Goal: Transaction & Acquisition: Purchase product/service

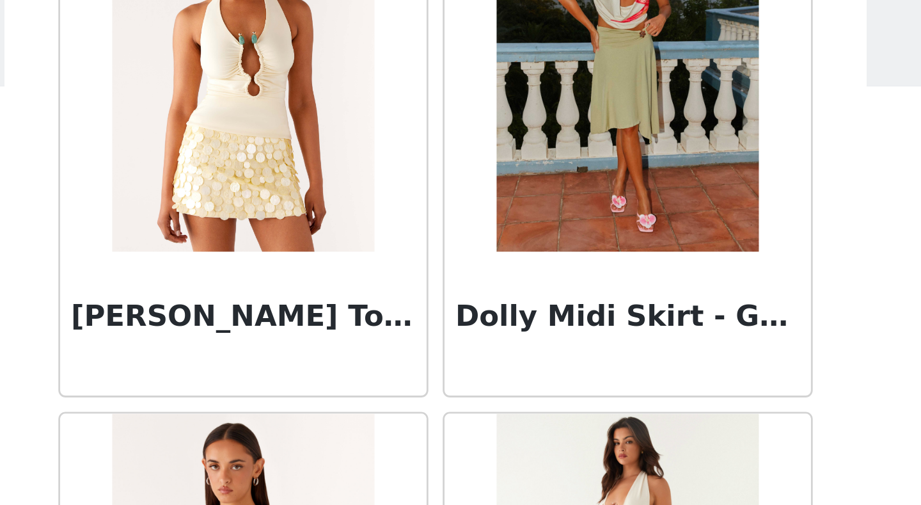
scroll to position [21559, 0]
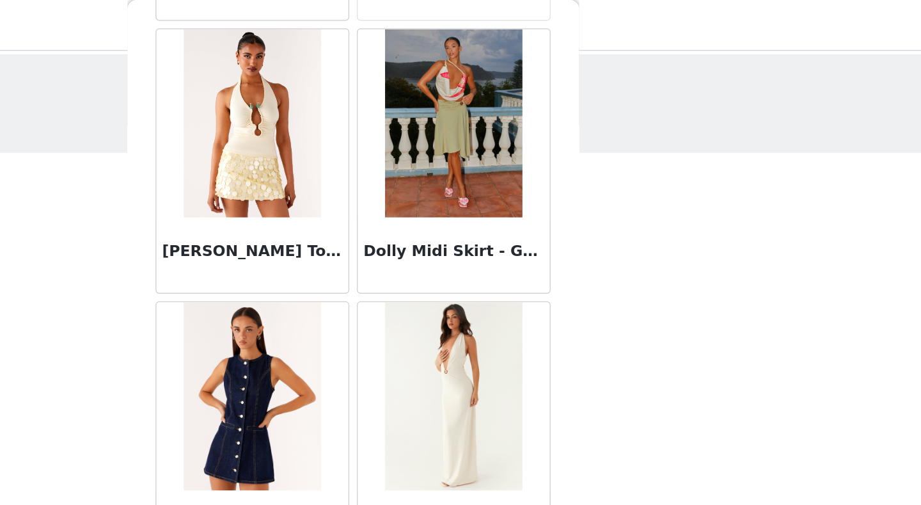
click at [403, 163] on h3 "[PERSON_NAME] Top - Yellow" at bounding box center [392, 170] width 123 height 15
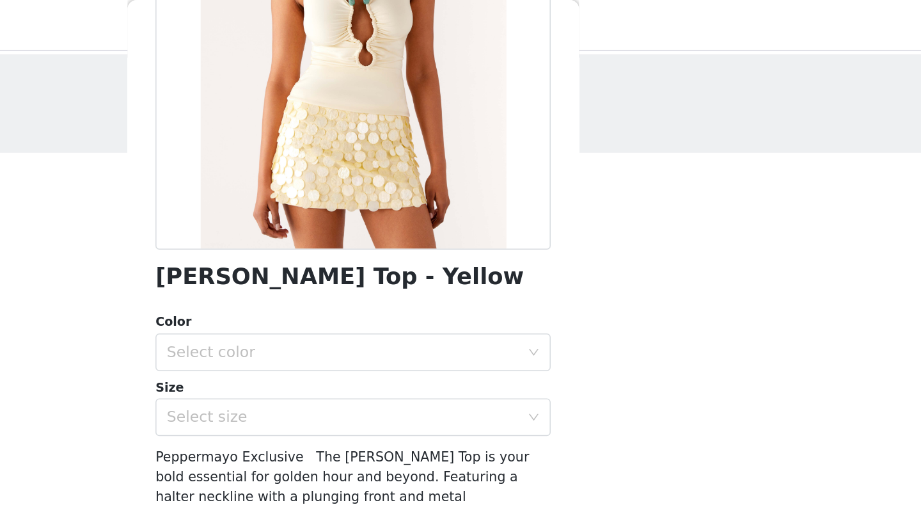
scroll to position [183, 0]
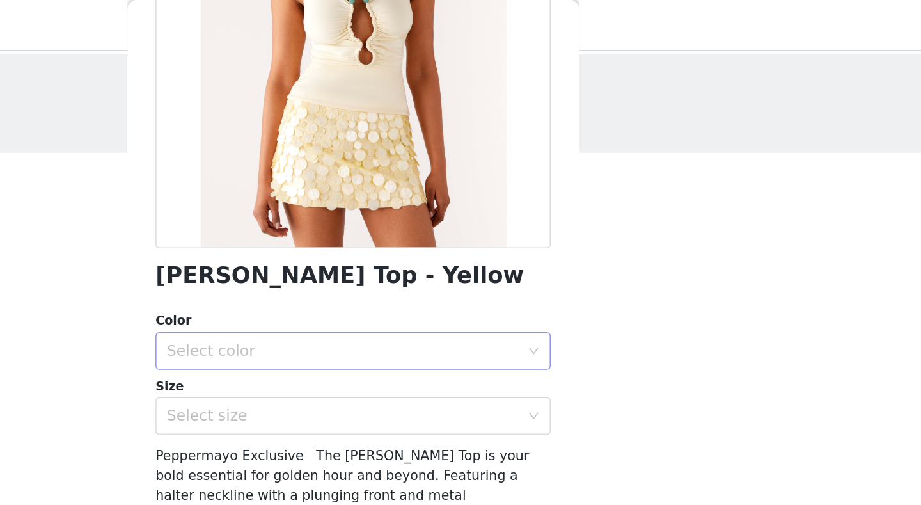
click at [453, 232] on div "Select color" at bounding box center [453, 238] width 239 height 13
click at [436, 267] on li "Yellow" at bounding box center [460, 266] width 269 height 20
click at [427, 284] on div "Select size" at bounding box center [453, 282] width 239 height 13
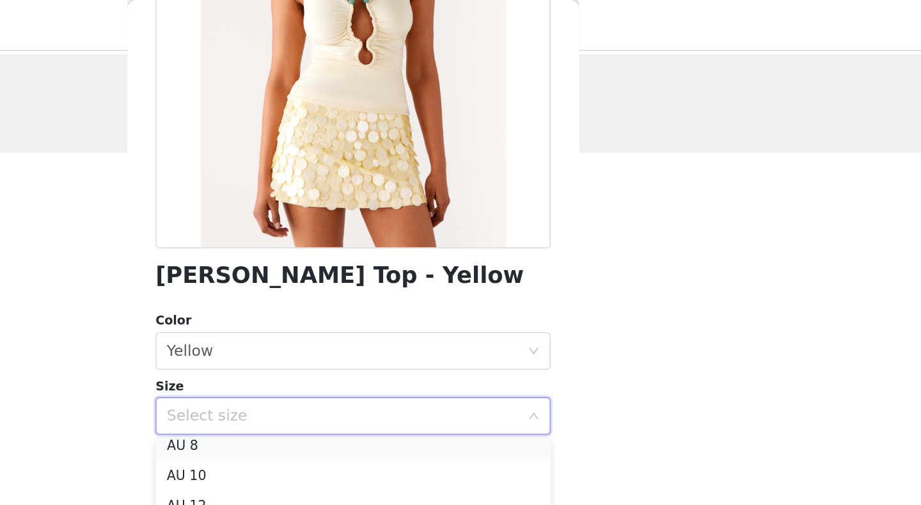
scroll to position [43, 0]
click at [393, 311] on li "AU 8" at bounding box center [460, 308] width 269 height 20
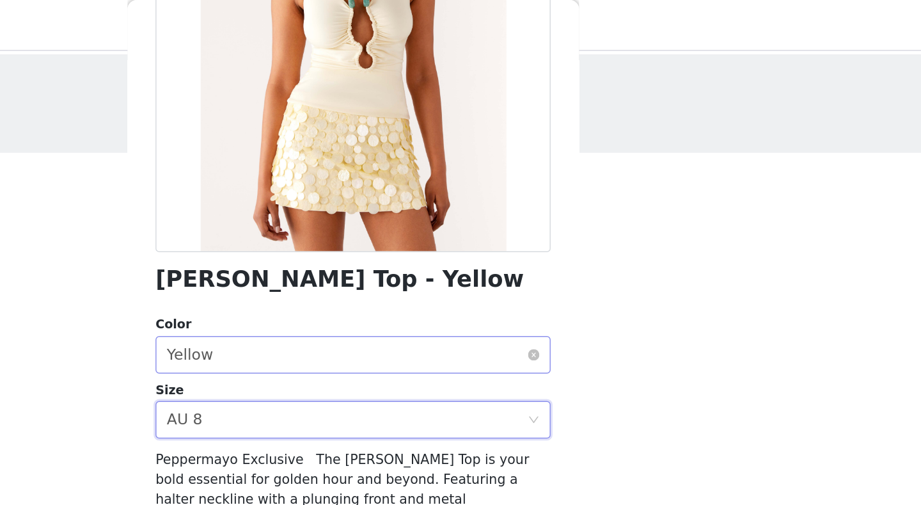
scroll to position [183, 0]
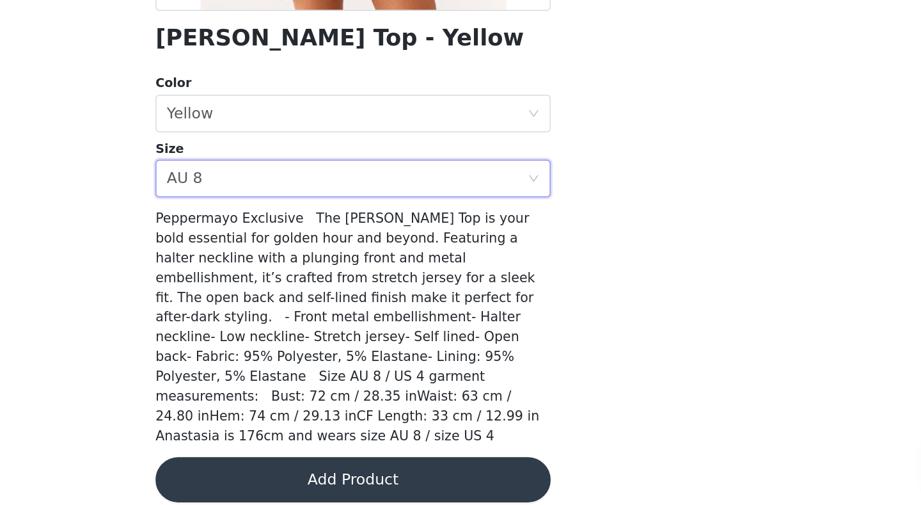
click at [476, 473] on button "Add Product" at bounding box center [460, 487] width 269 height 31
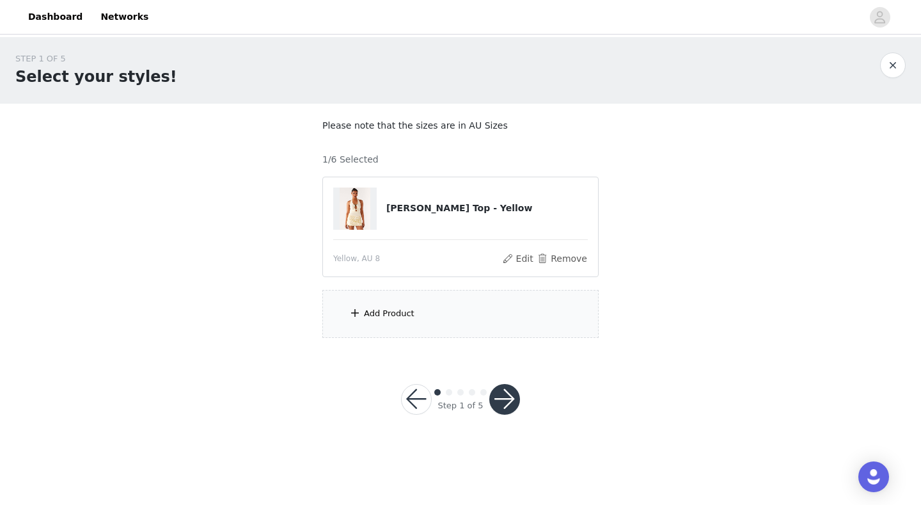
click at [452, 311] on div "Add Product" at bounding box center [460, 314] width 276 height 48
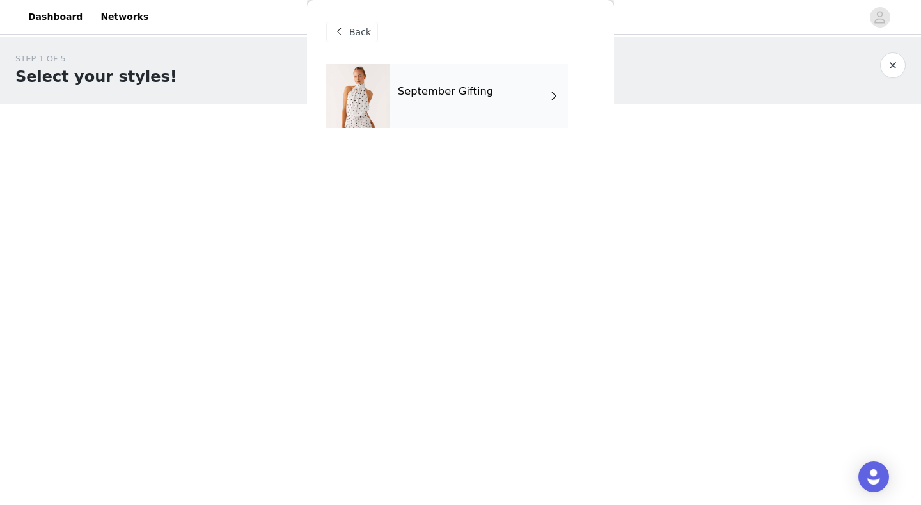
click at [460, 102] on div "September Gifting" at bounding box center [479, 96] width 178 height 64
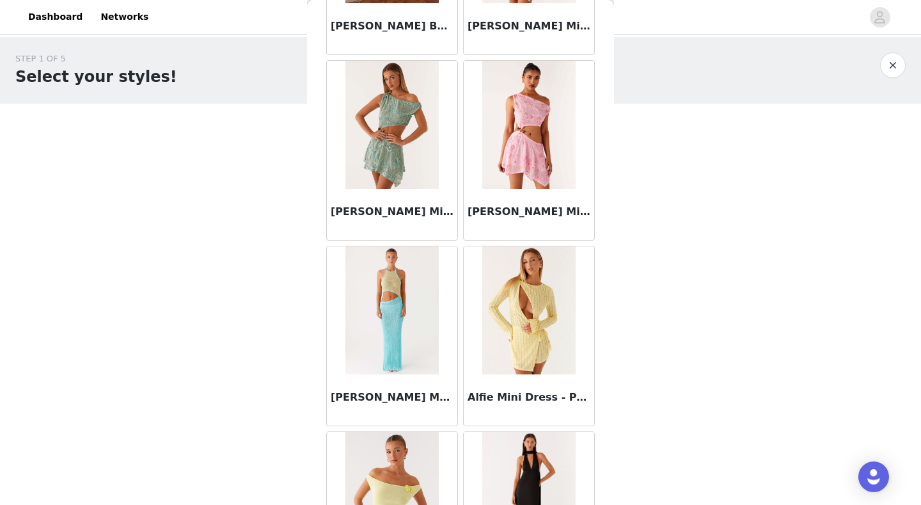
scroll to position [1452, 0]
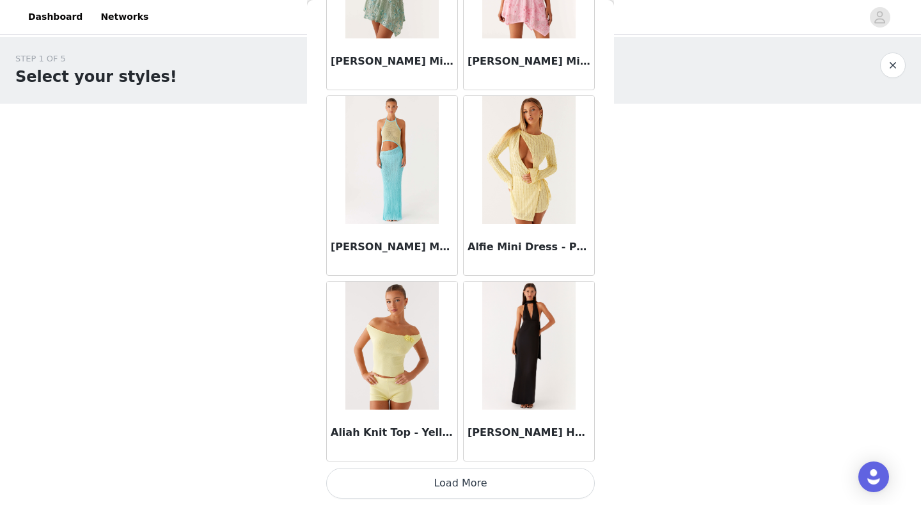
click at [437, 483] on button "Load More" at bounding box center [460, 482] width 269 height 31
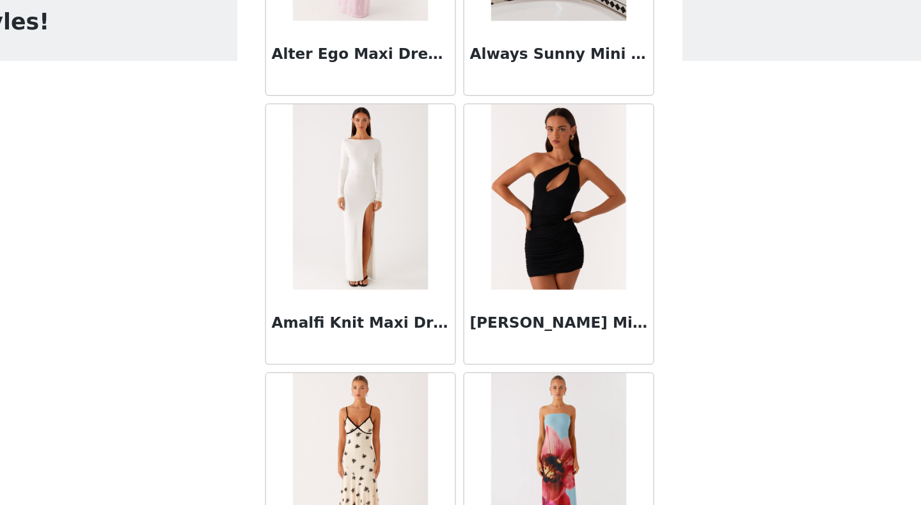
scroll to position [3307, 0]
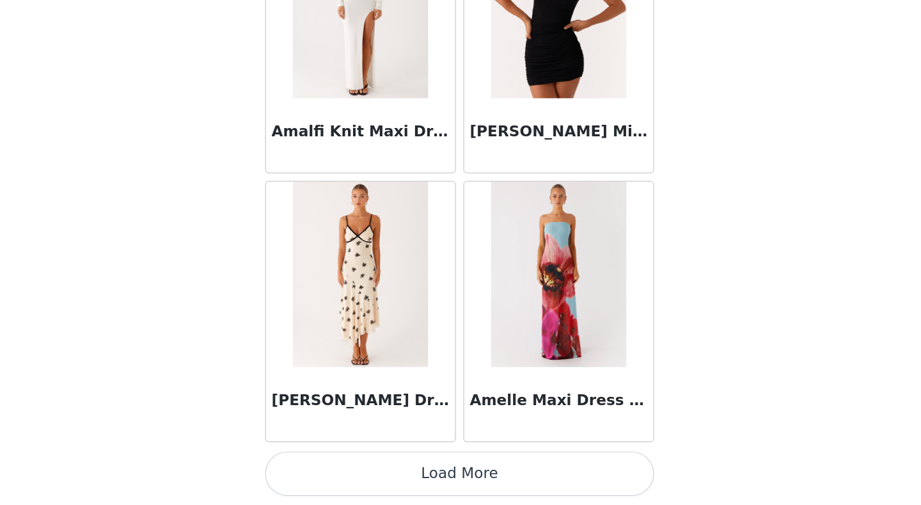
click at [452, 483] on button "Load More" at bounding box center [460, 482] width 269 height 31
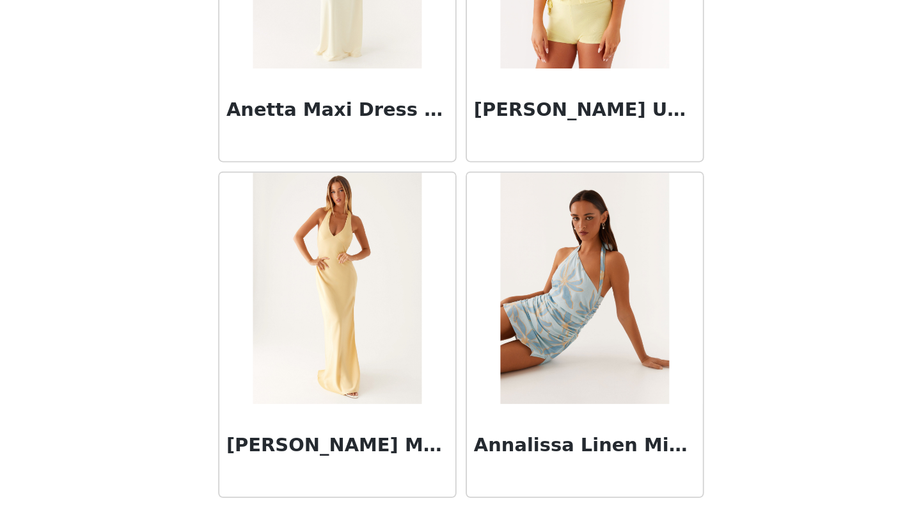
scroll to position [5162, 0]
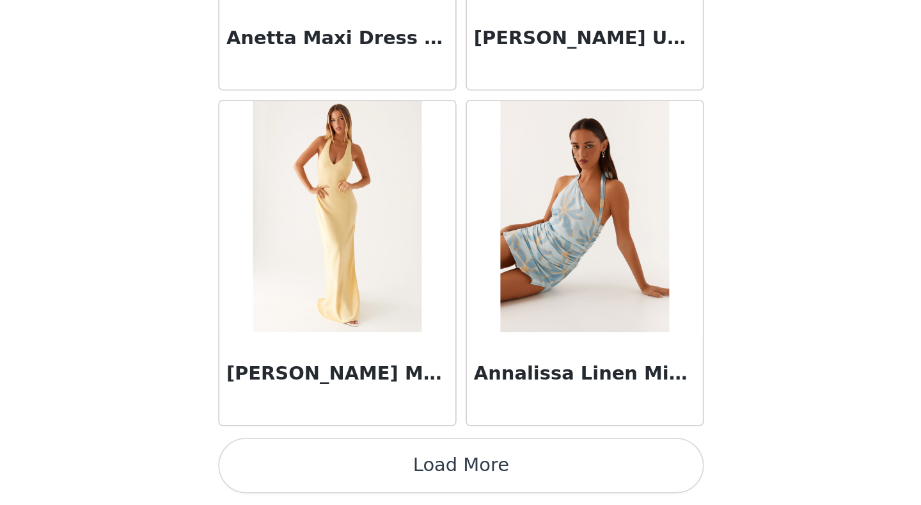
click at [463, 483] on button "Load More" at bounding box center [460, 482] width 269 height 31
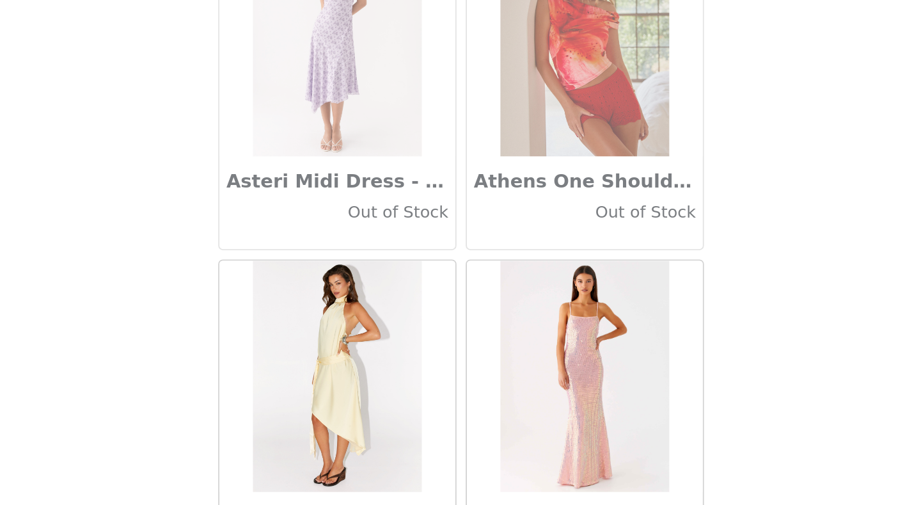
scroll to position [7016, 0]
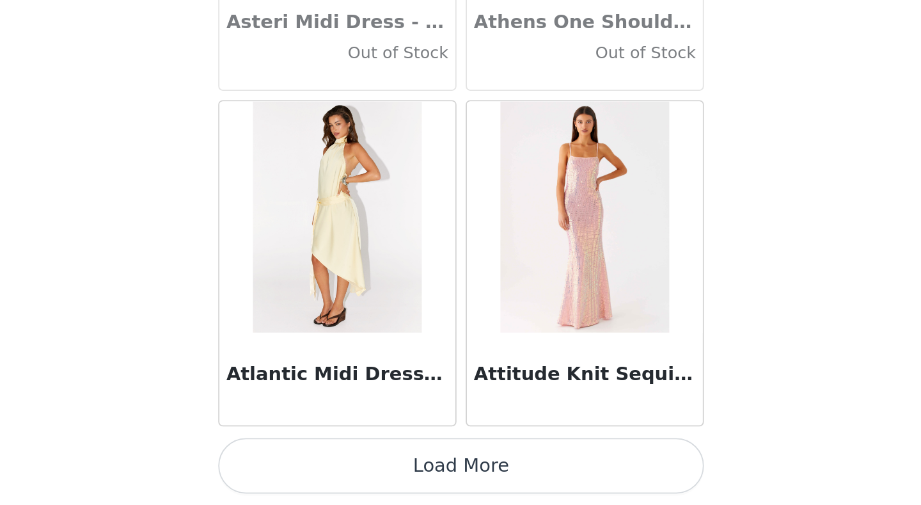
click at [460, 483] on button "Load More" at bounding box center [460, 482] width 269 height 31
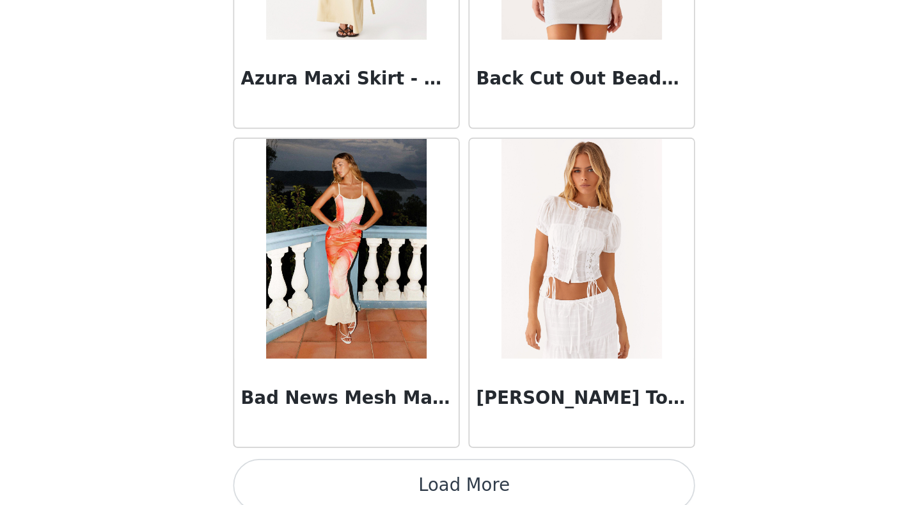
scroll to position [8871, 0]
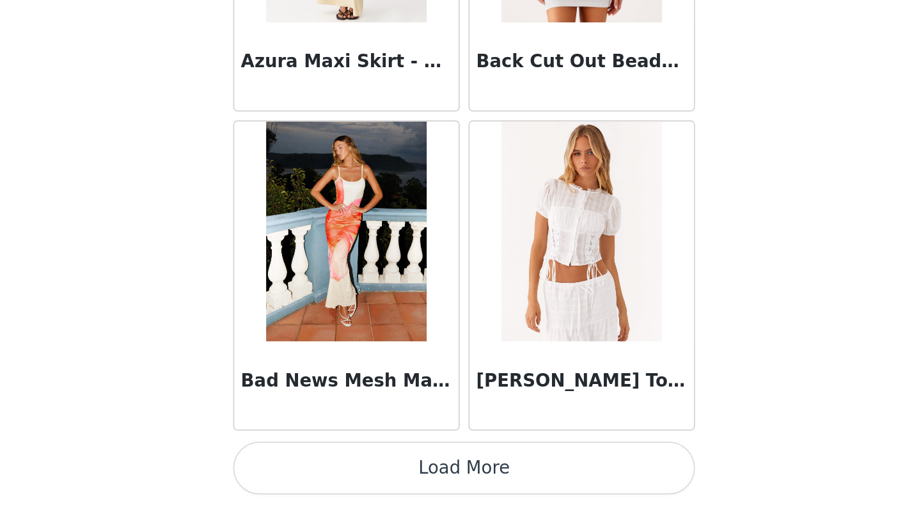
click at [463, 486] on button "Load More" at bounding box center [460, 482] width 269 height 31
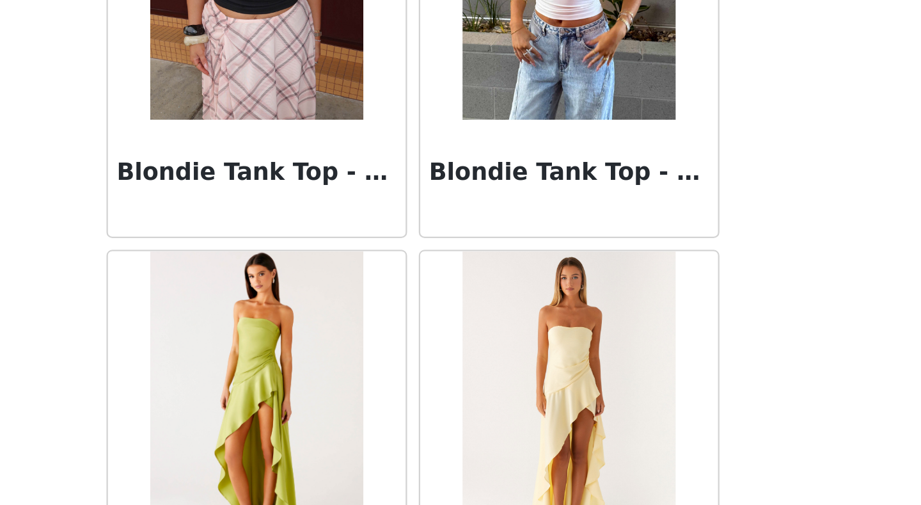
scroll to position [10726, 0]
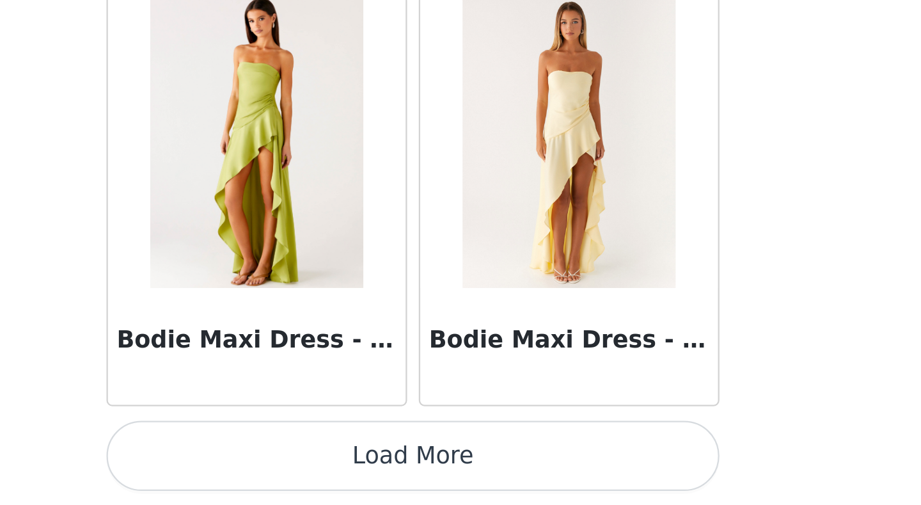
click at [463, 483] on button "Load More" at bounding box center [460, 482] width 269 height 31
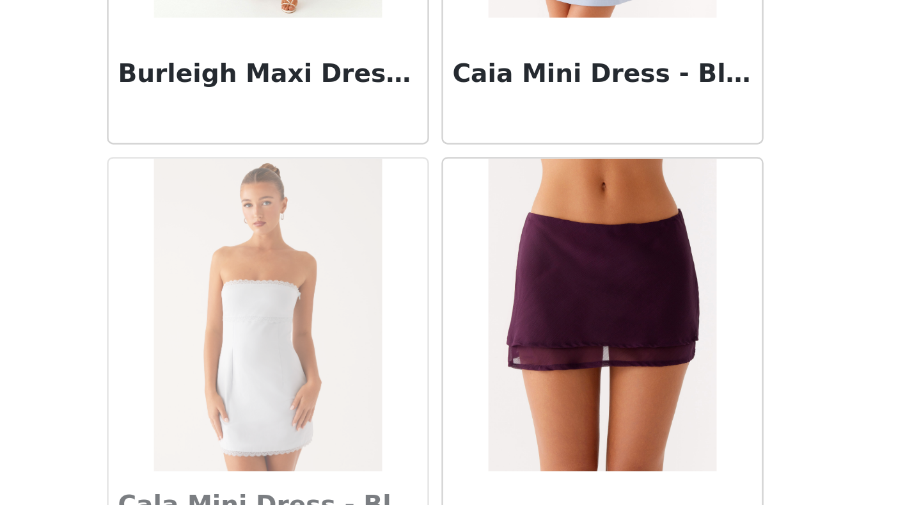
scroll to position [12580, 0]
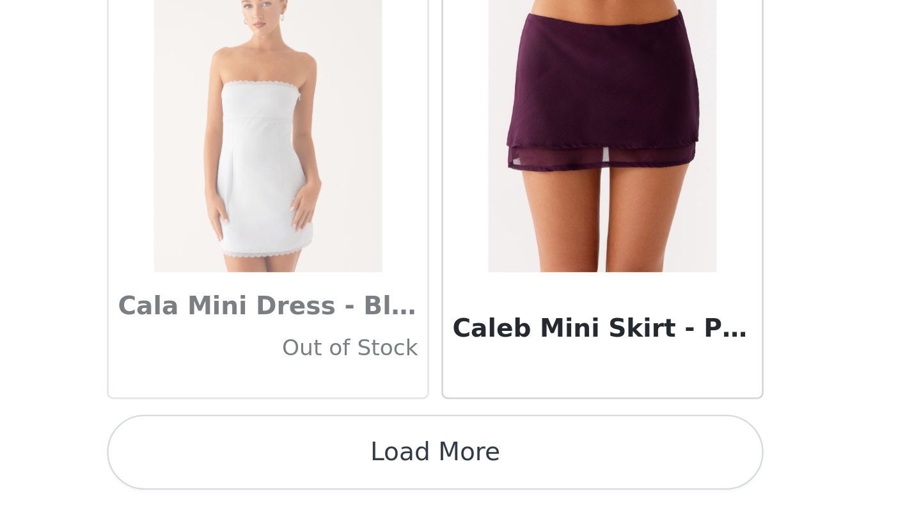
click at [457, 482] on button "Load More" at bounding box center [460, 482] width 269 height 31
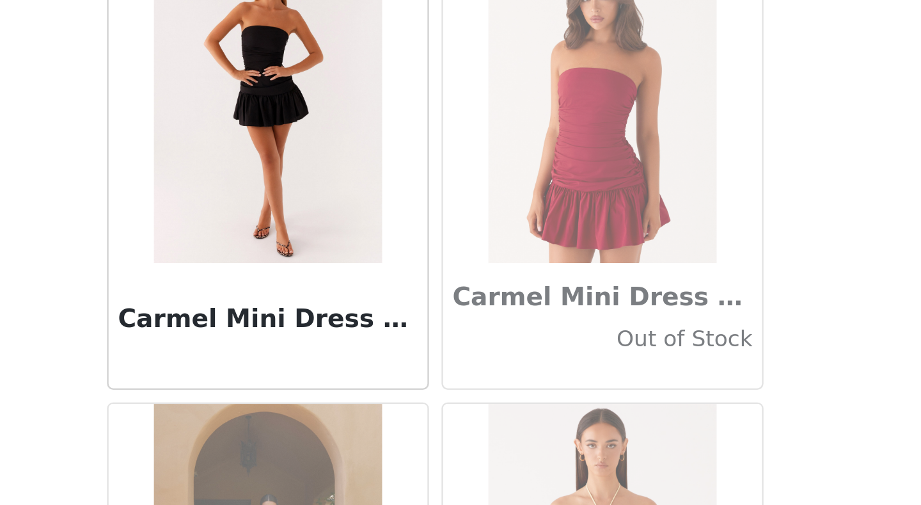
scroll to position [14435, 0]
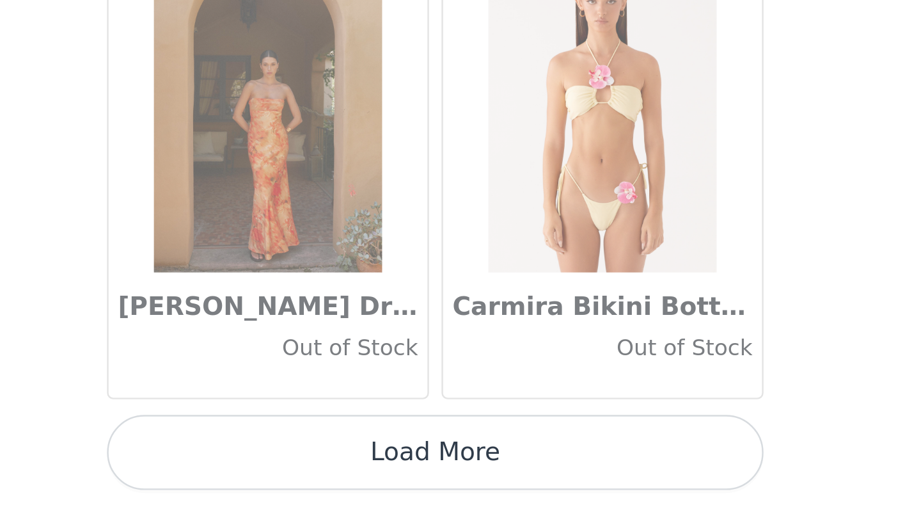
click at [455, 486] on button "Load More" at bounding box center [460, 482] width 269 height 31
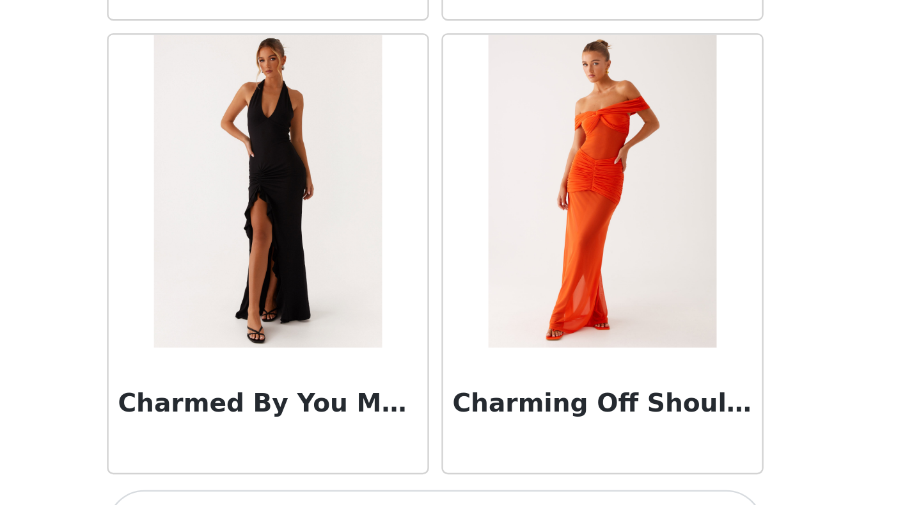
scroll to position [16260, 0]
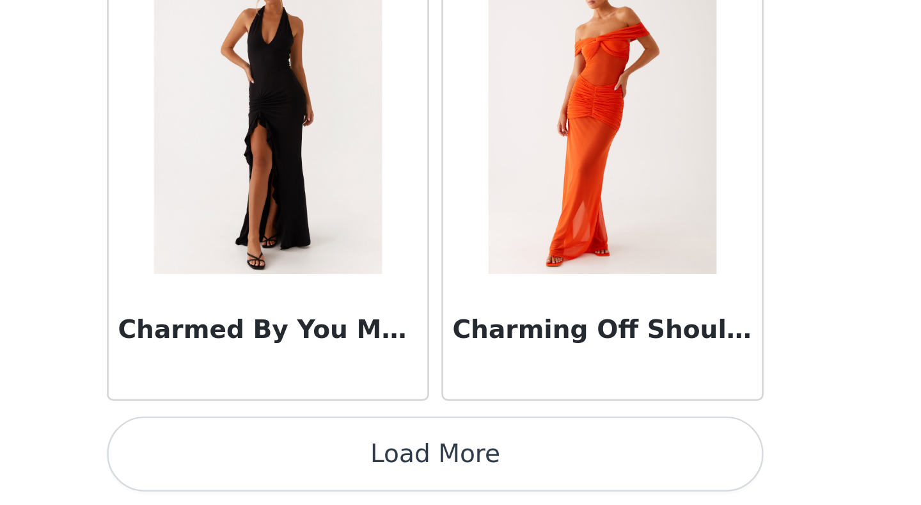
click at [467, 478] on button "Load More" at bounding box center [460, 483] width 269 height 31
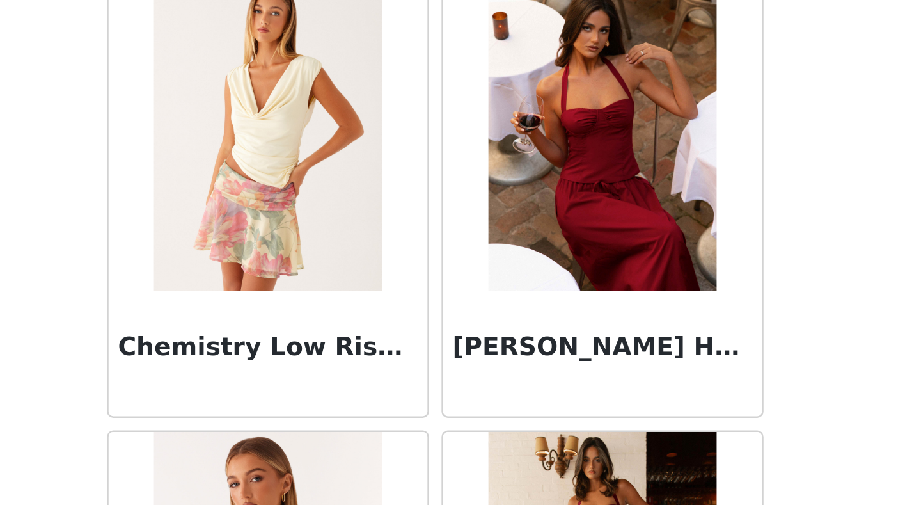
scroll to position [16473, 0]
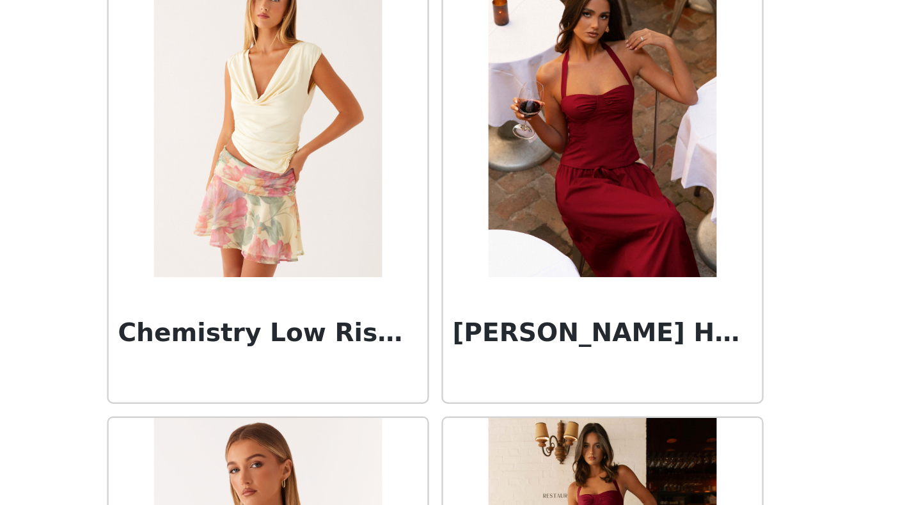
click at [524, 384] on img at bounding box center [528, 347] width 93 height 128
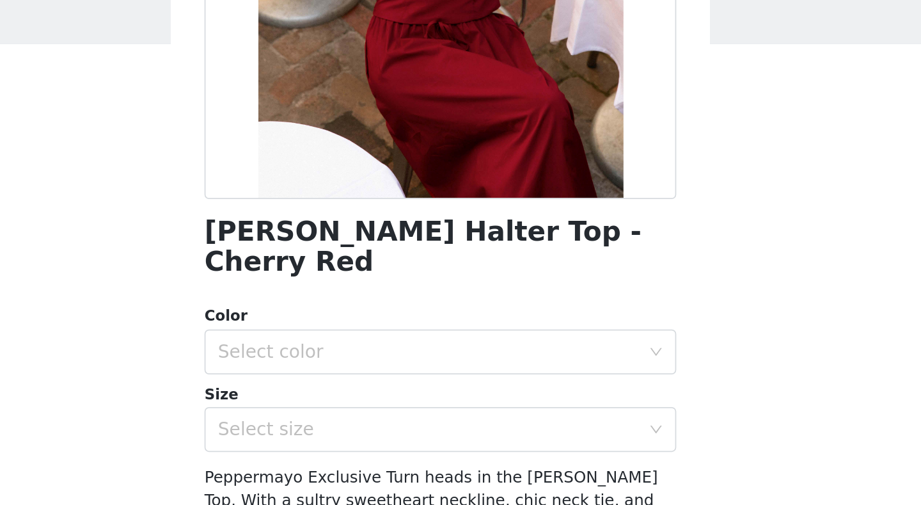
scroll to position [169, 0]
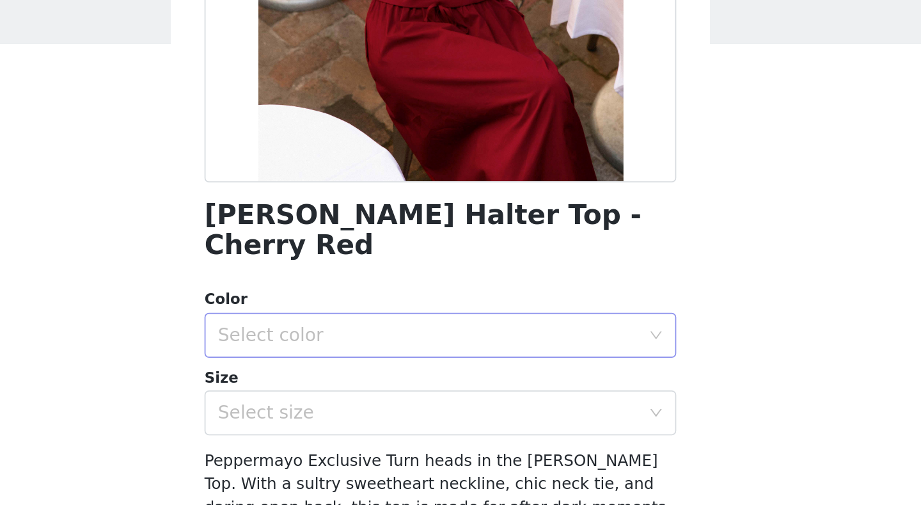
click at [460, 263] on div "Select color" at bounding box center [453, 269] width 239 height 13
click at [417, 285] on li "Cherry Red" at bounding box center [460, 280] width 269 height 20
click at [416, 302] on div "Select size" at bounding box center [456, 313] width 245 height 24
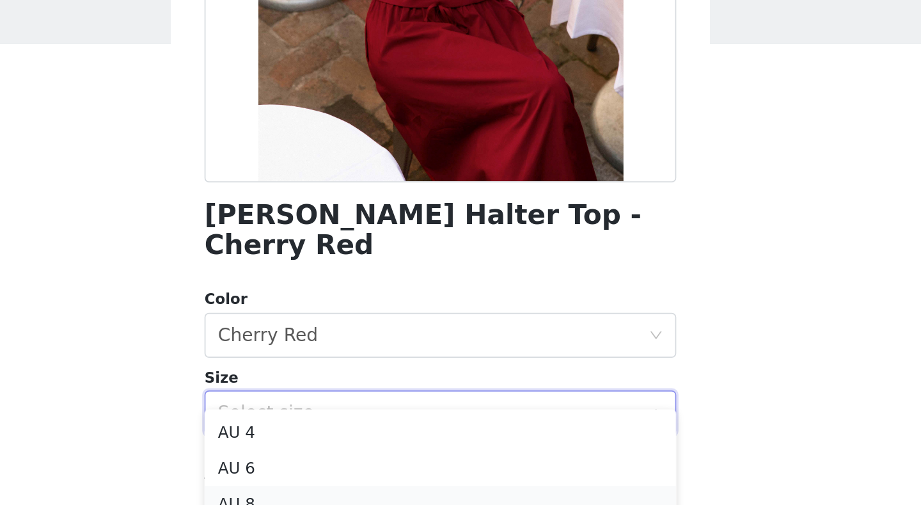
click at [373, 363] on li "AU 8" at bounding box center [460, 365] width 269 height 20
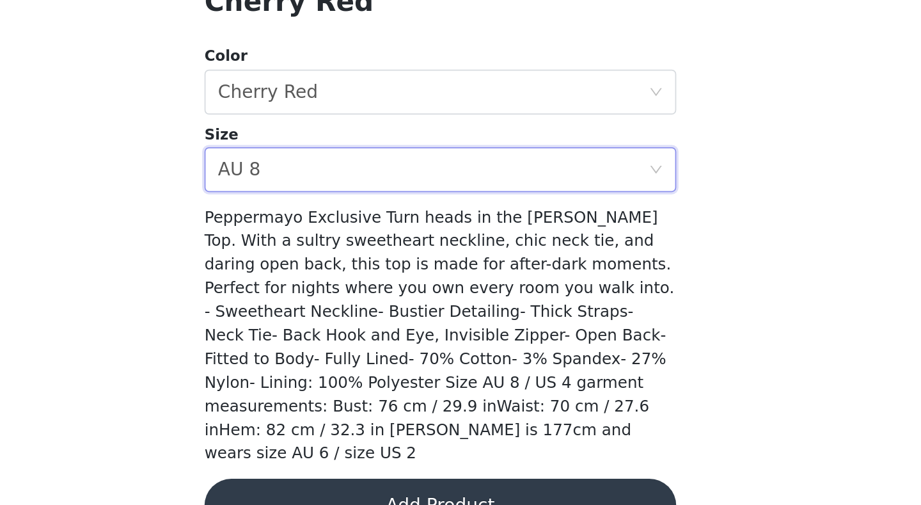
click at [442, 489] on button "Add Product" at bounding box center [460, 504] width 269 height 31
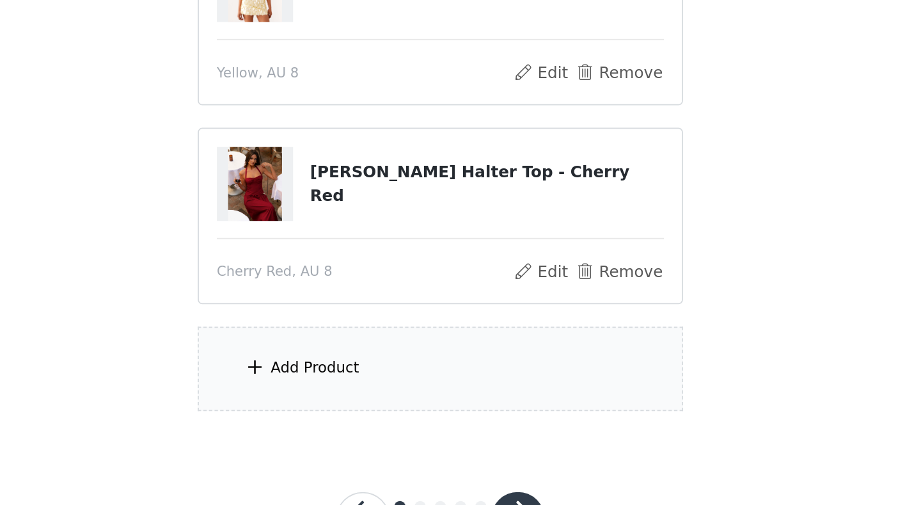
click at [402, 421] on div "Add Product" at bounding box center [389, 426] width 51 height 13
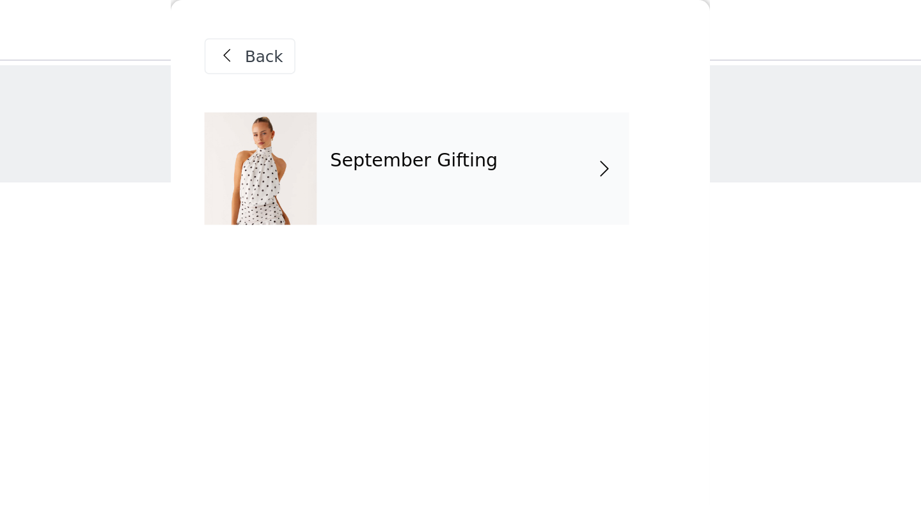
click at [473, 100] on div "September Gifting" at bounding box center [479, 96] width 178 height 64
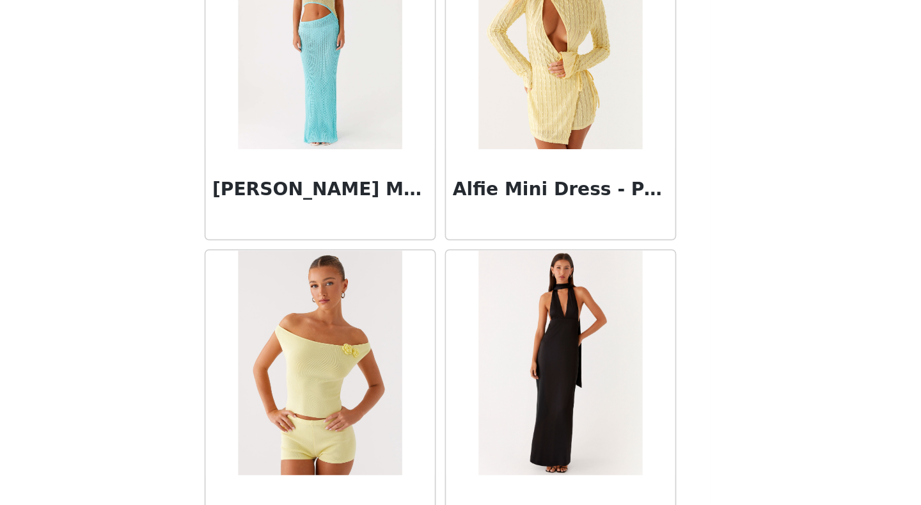
scroll to position [53, 0]
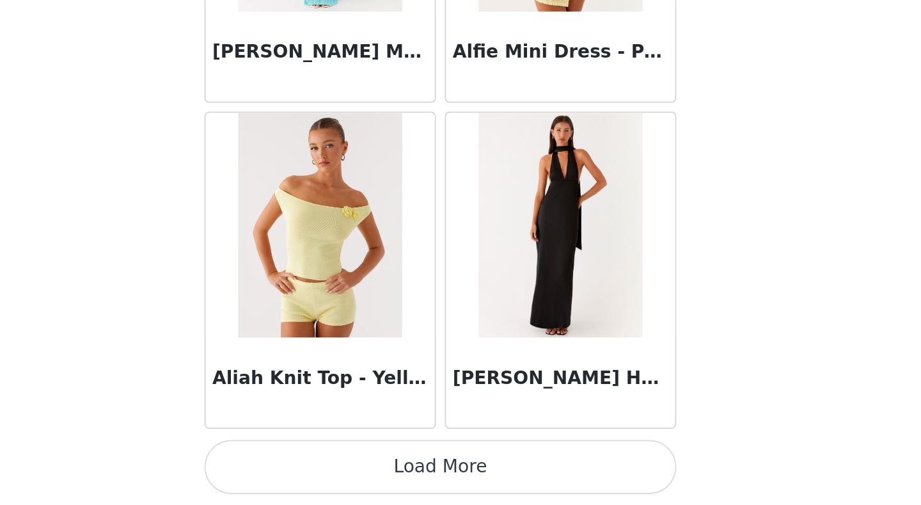
click at [456, 475] on button "Load More" at bounding box center [460, 482] width 269 height 31
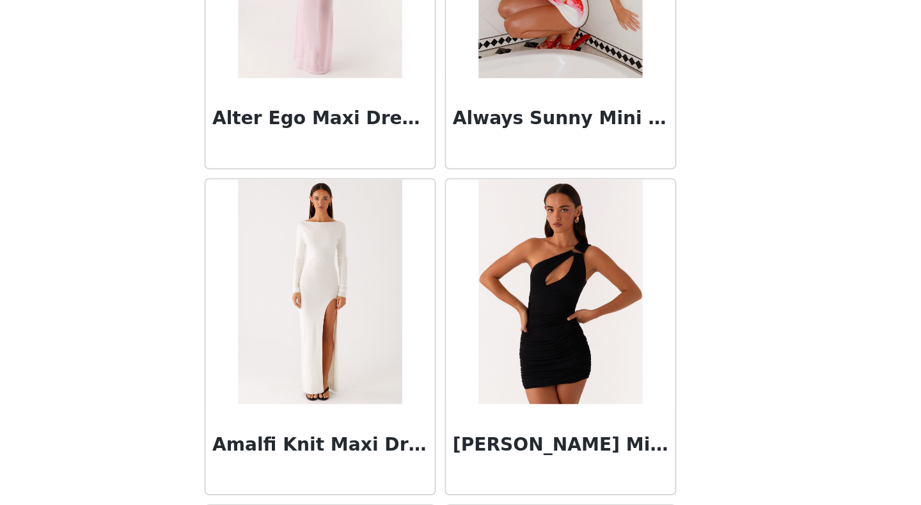
scroll to position [3307, 0]
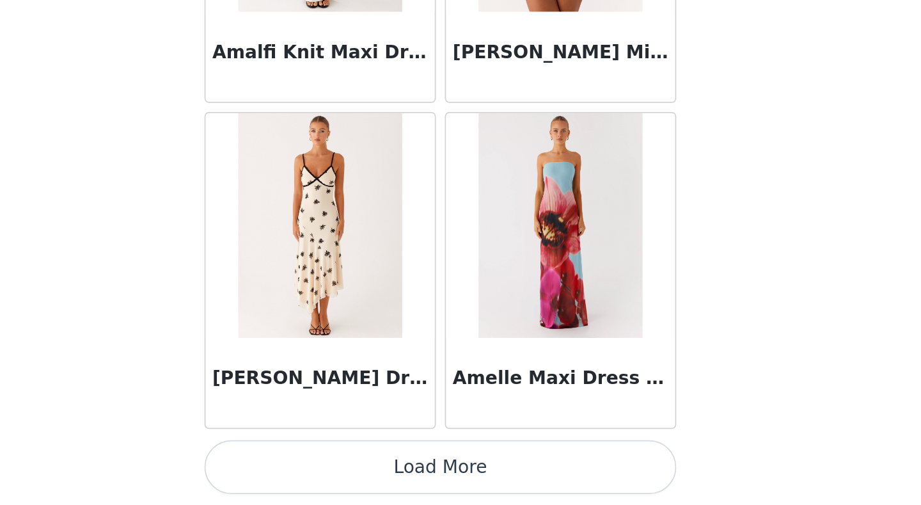
click at [453, 478] on button "Load More" at bounding box center [460, 482] width 269 height 31
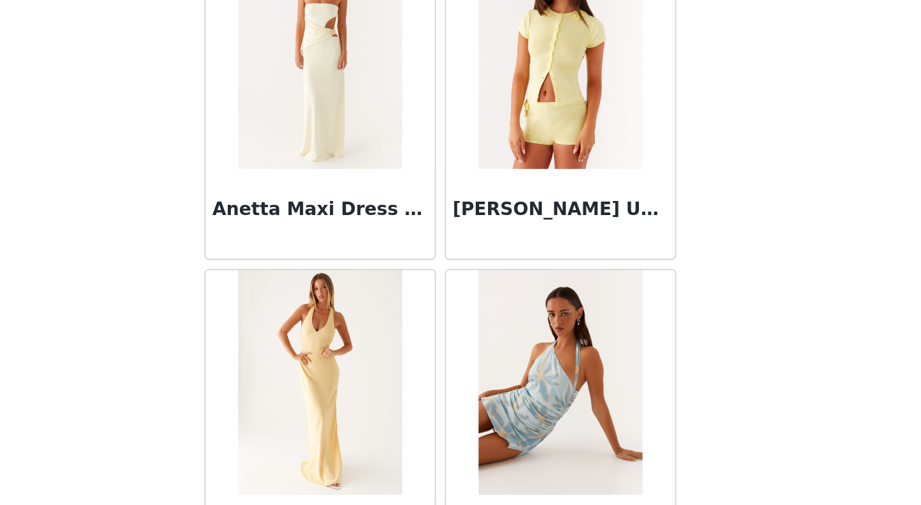
scroll to position [5162, 0]
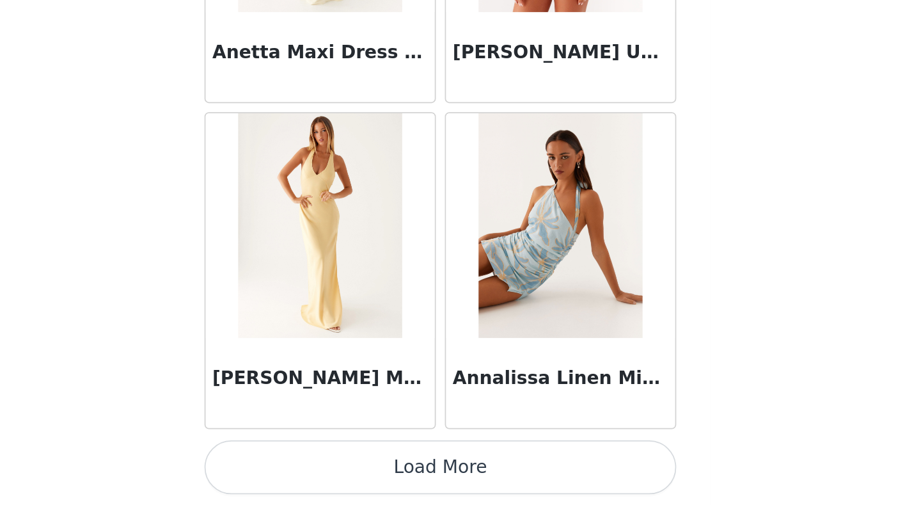
click at [450, 484] on button "Load More" at bounding box center [460, 482] width 269 height 31
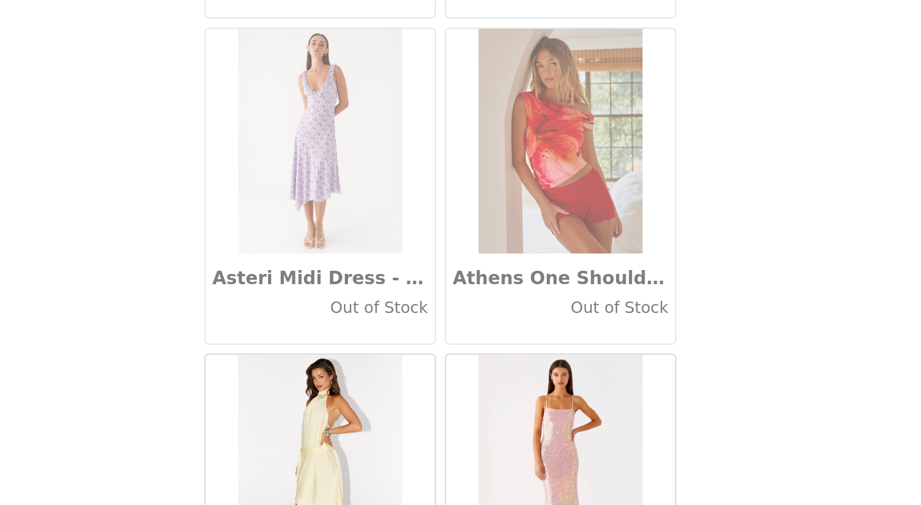
scroll to position [7016, 0]
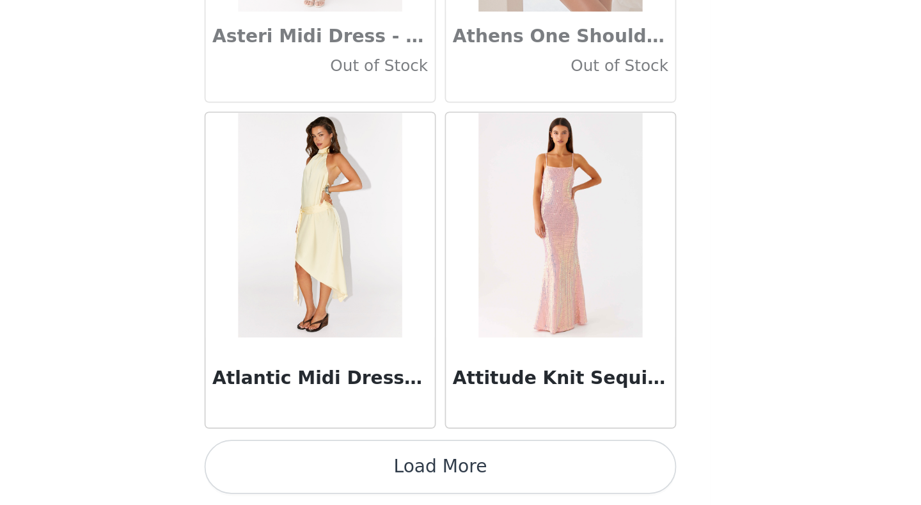
click at [453, 487] on button "Load More" at bounding box center [460, 482] width 269 height 31
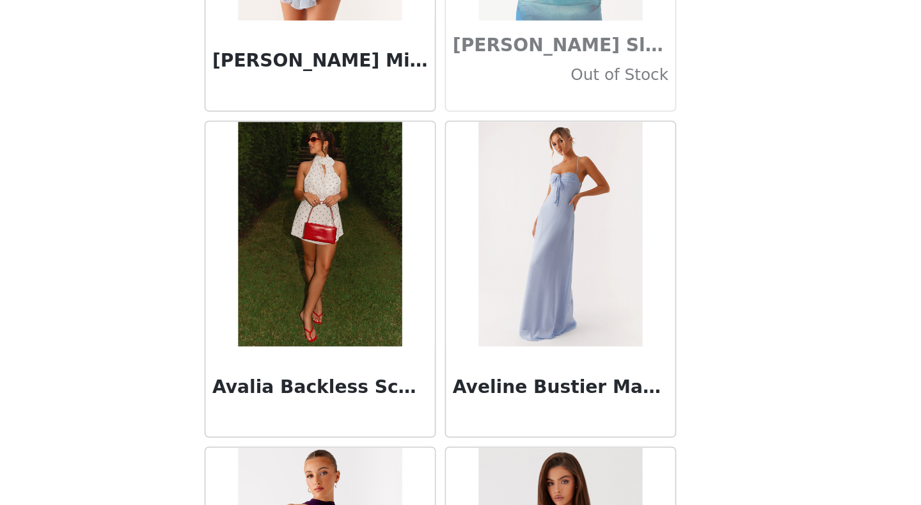
scroll to position [8871, 0]
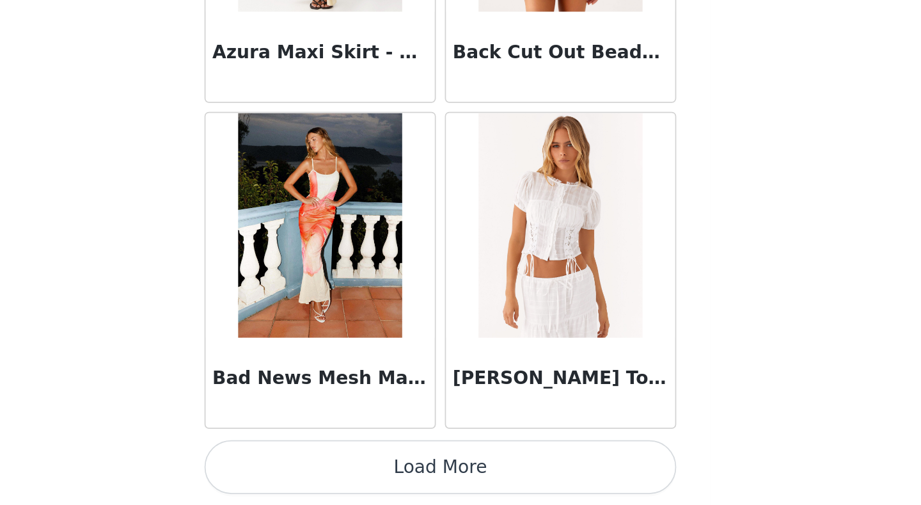
click at [459, 480] on button "Load More" at bounding box center [460, 482] width 269 height 31
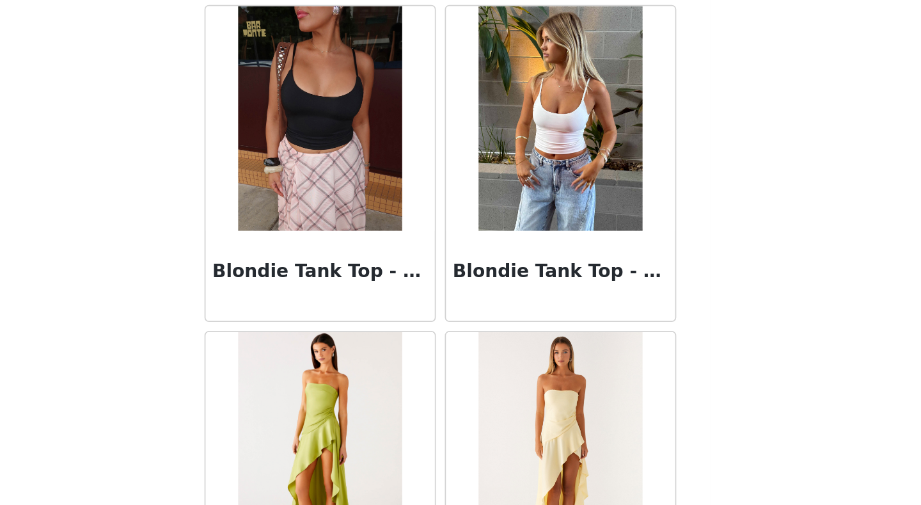
scroll to position [10726, 0]
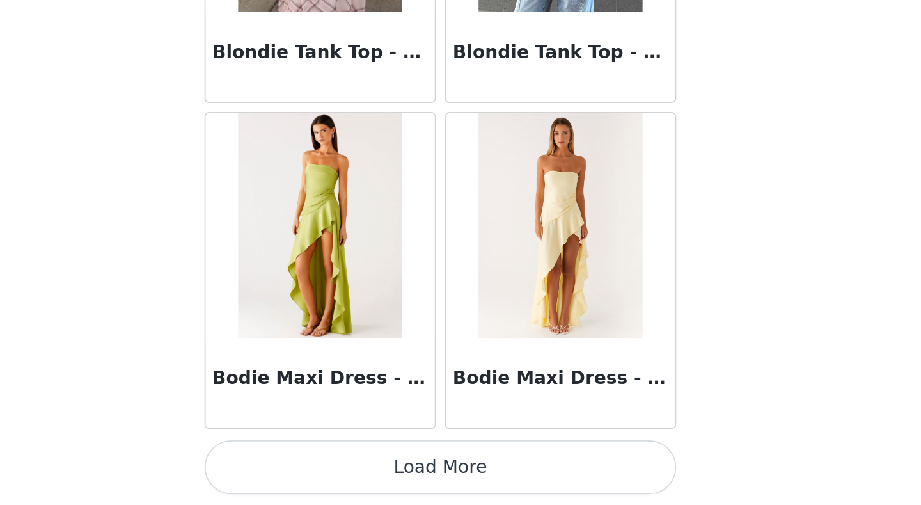
click at [451, 487] on button "Load More" at bounding box center [460, 482] width 269 height 31
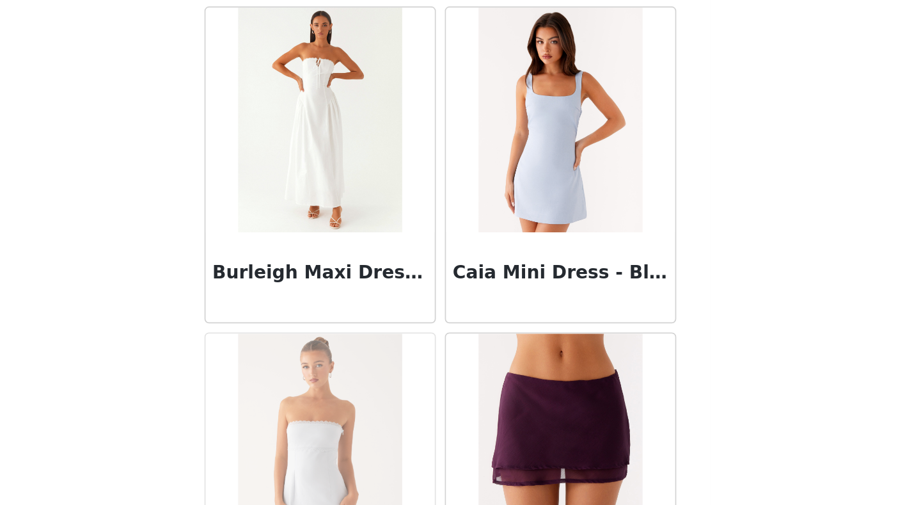
scroll to position [12580, 0]
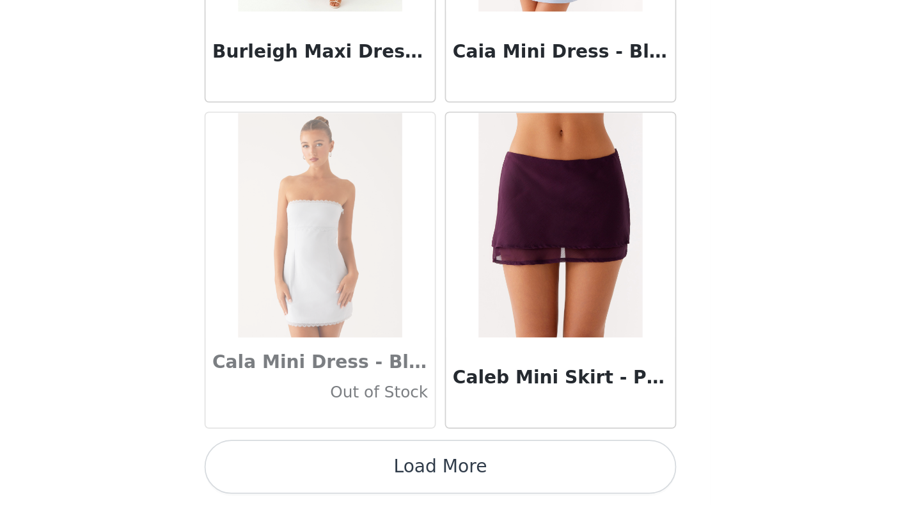
click at [457, 478] on button "Load More" at bounding box center [460, 482] width 269 height 31
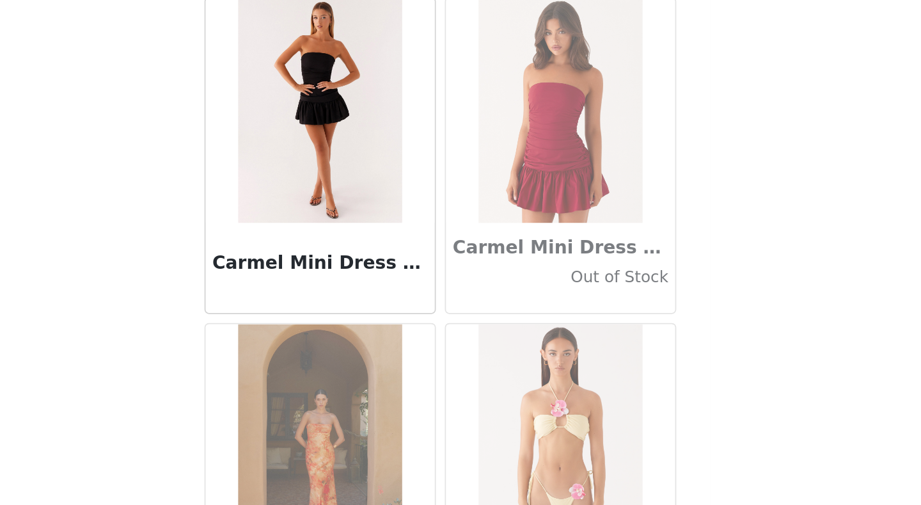
scroll to position [14435, 0]
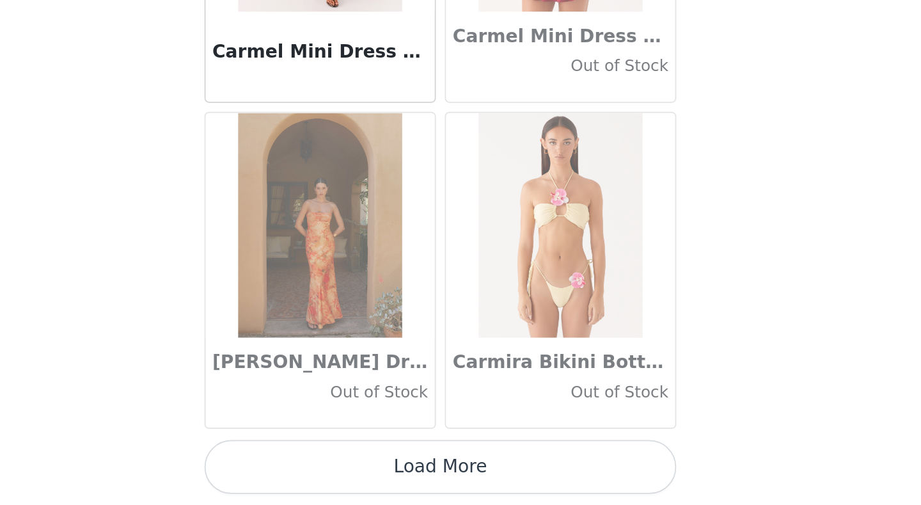
click at [457, 487] on button "Load More" at bounding box center [460, 482] width 269 height 31
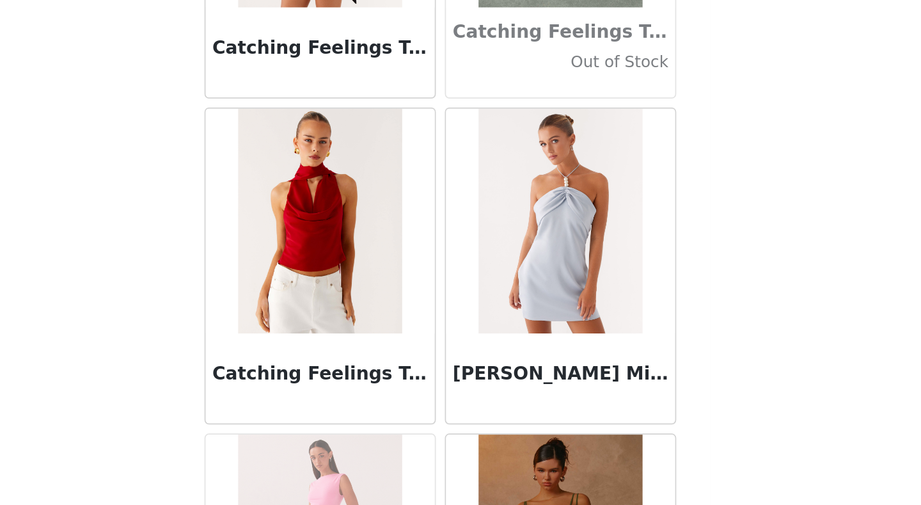
scroll to position [16290, 0]
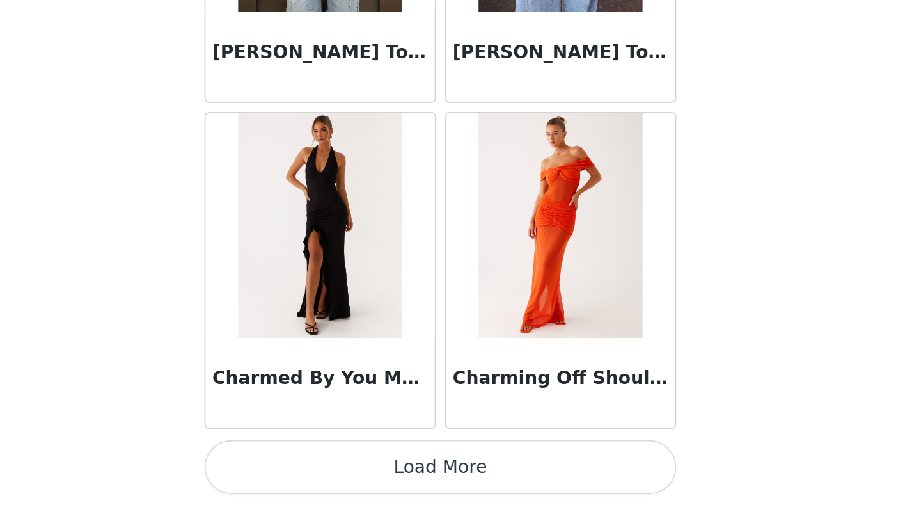
click at [462, 485] on button "Load More" at bounding box center [460, 482] width 269 height 31
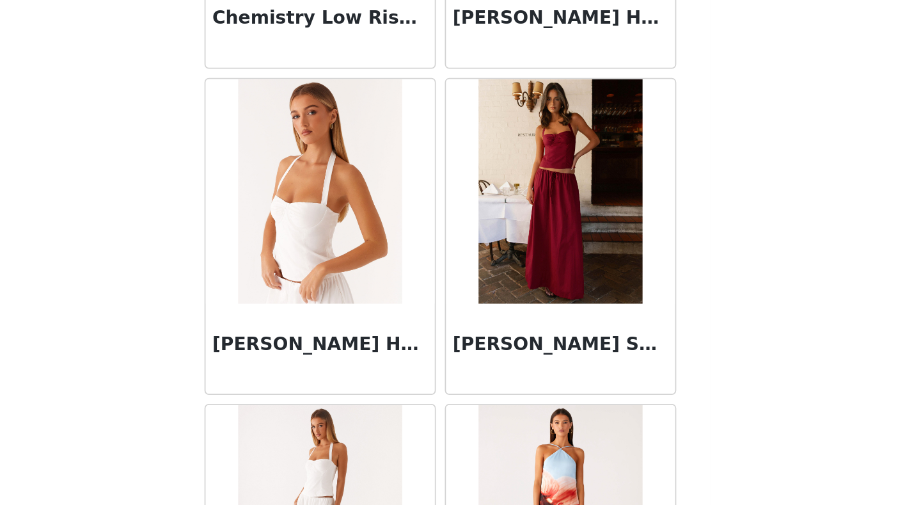
scroll to position [16664, 0]
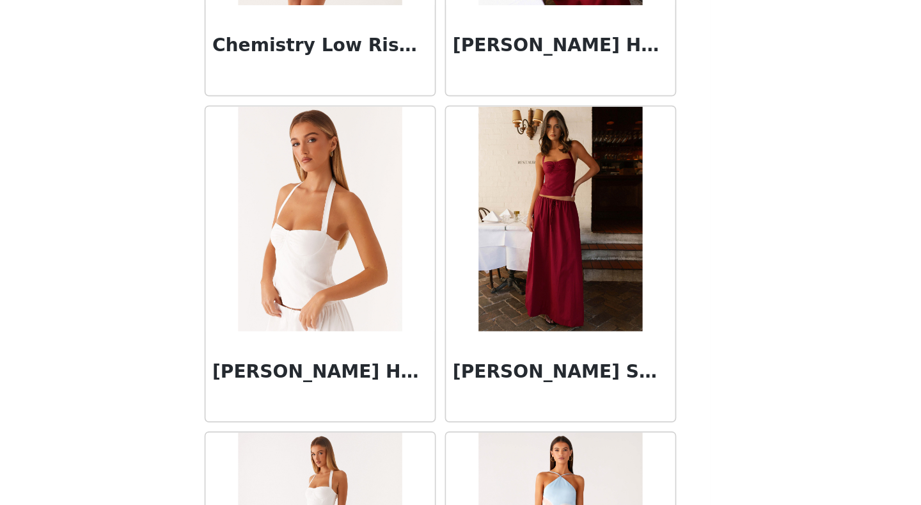
click at [528, 346] on img at bounding box center [528, 342] width 93 height 128
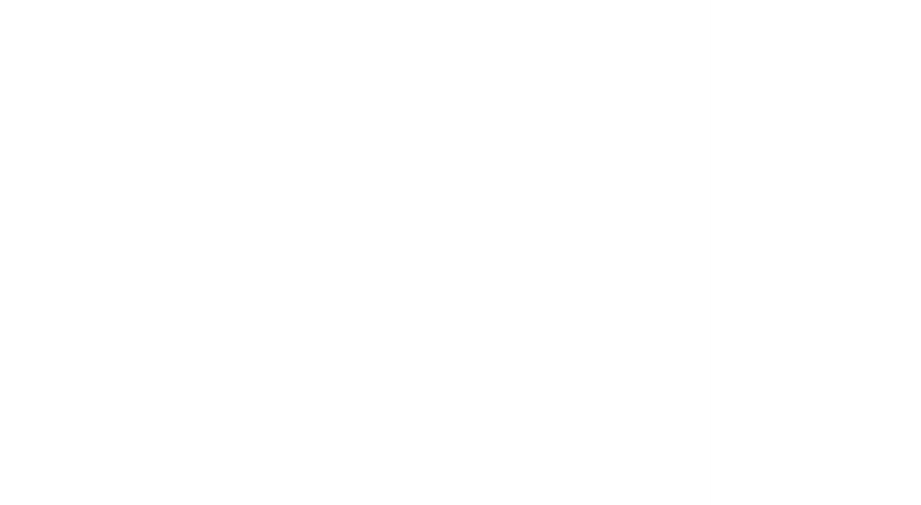
scroll to position [0, 0]
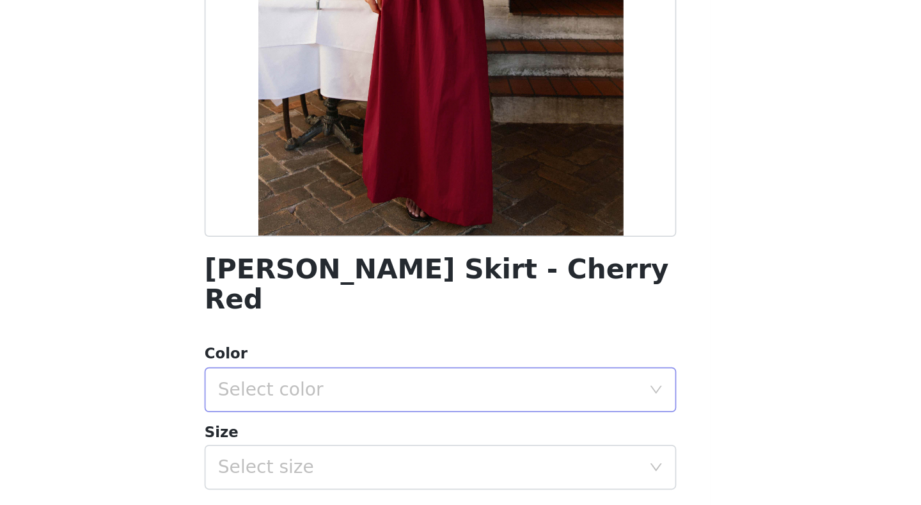
click at [437, 432] on div "Select color" at bounding box center [453, 438] width 239 height 13
click at [424, 445] on li "Cherry Red" at bounding box center [460, 449] width 269 height 20
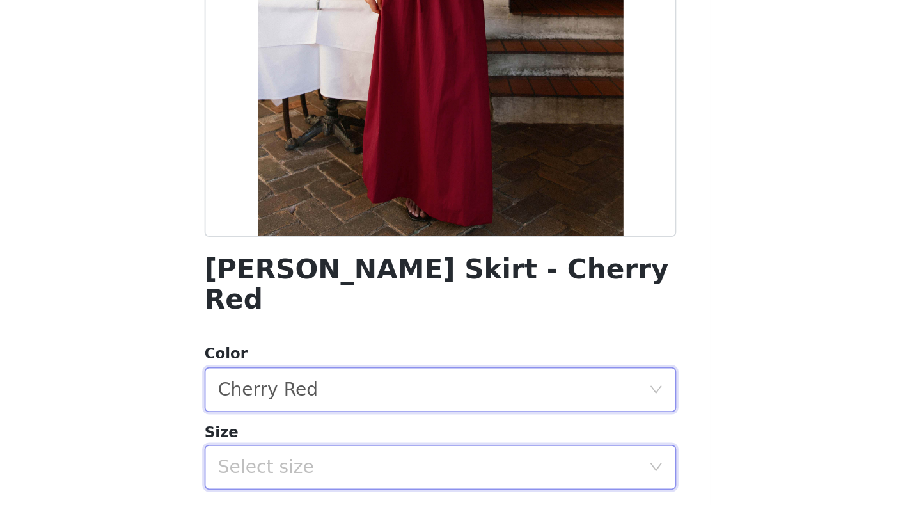
click at [414, 476] on div "Select size" at bounding box center [456, 483] width 245 height 24
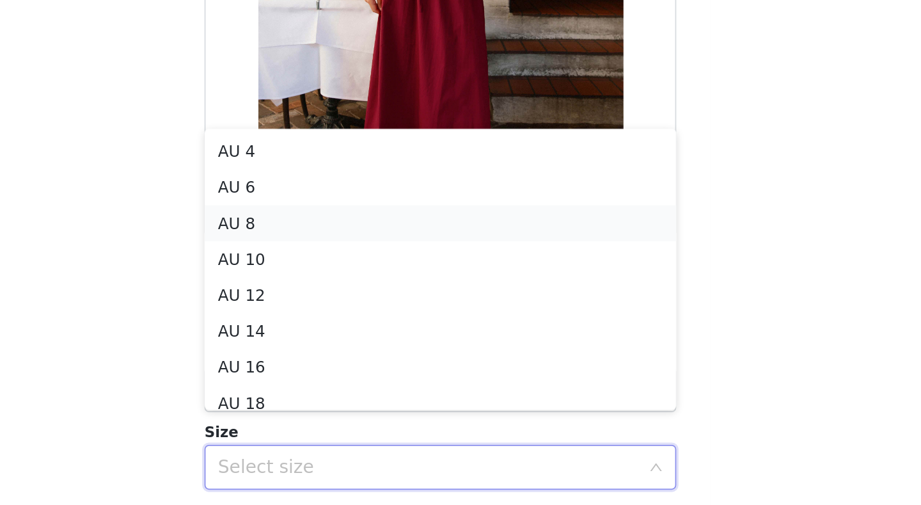
click at [441, 343] on li "AU 8" at bounding box center [460, 344] width 269 height 20
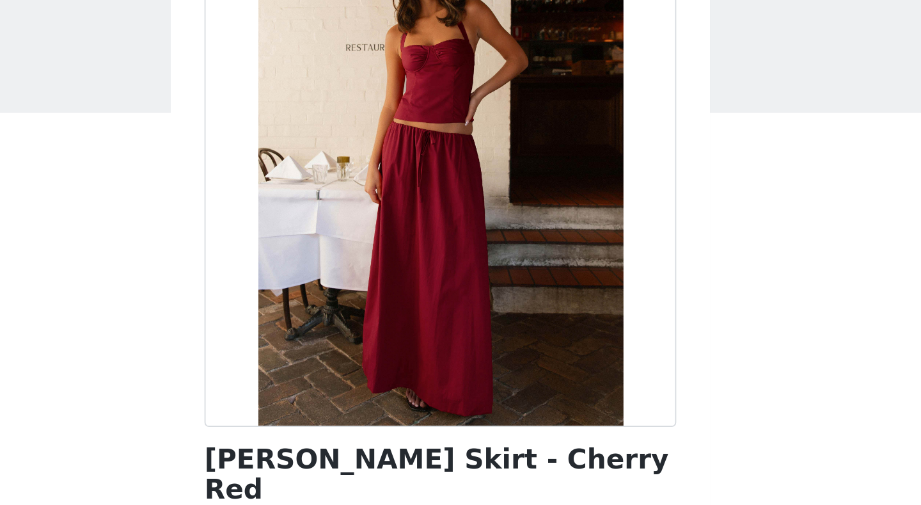
scroll to position [169, 0]
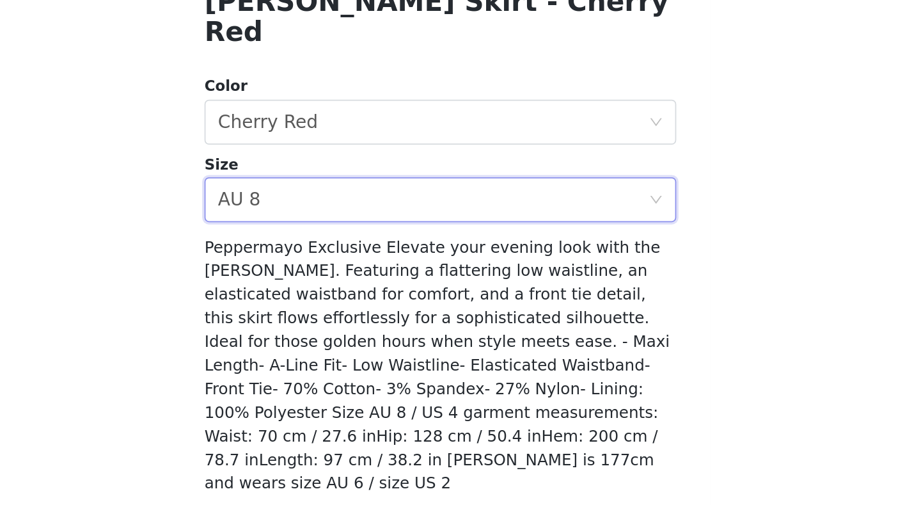
click at [463, 489] on button "Add Product" at bounding box center [460, 504] width 269 height 31
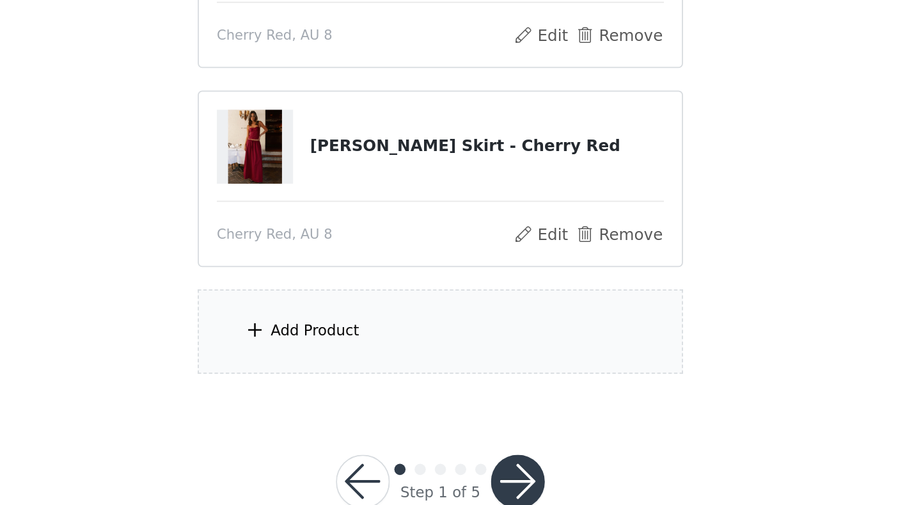
scroll to position [134, 0]
click at [423, 415] on div "Add Product" at bounding box center [460, 406] width 276 height 48
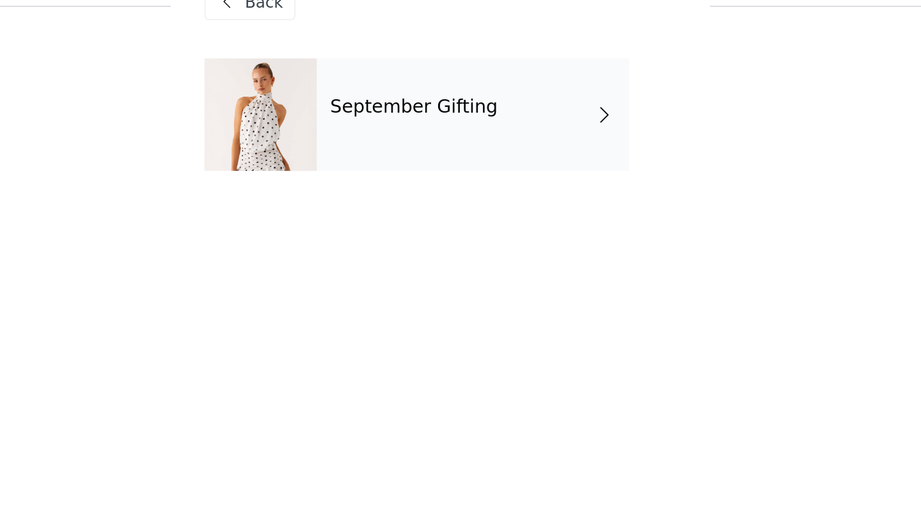
scroll to position [0, 0]
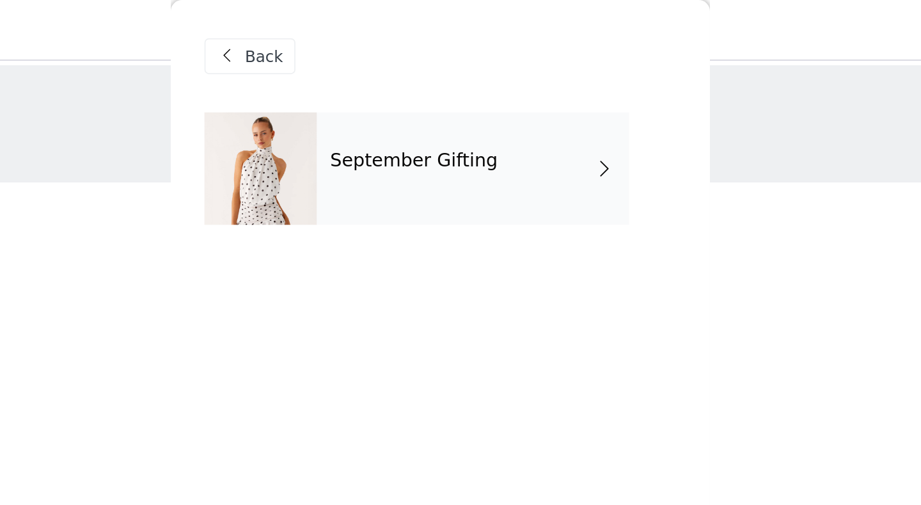
click at [428, 100] on div "September Gifting" at bounding box center [479, 96] width 178 height 64
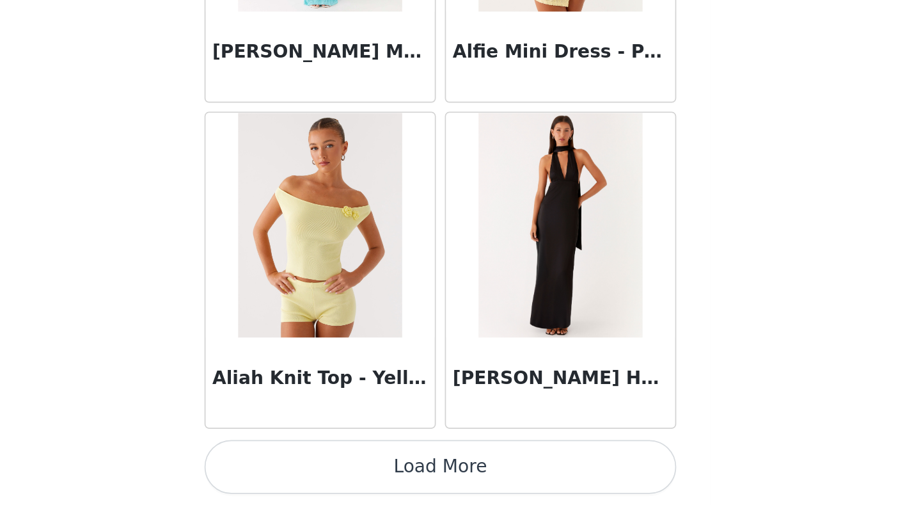
scroll to position [166, 0]
click at [455, 484] on button "Load More" at bounding box center [460, 482] width 269 height 31
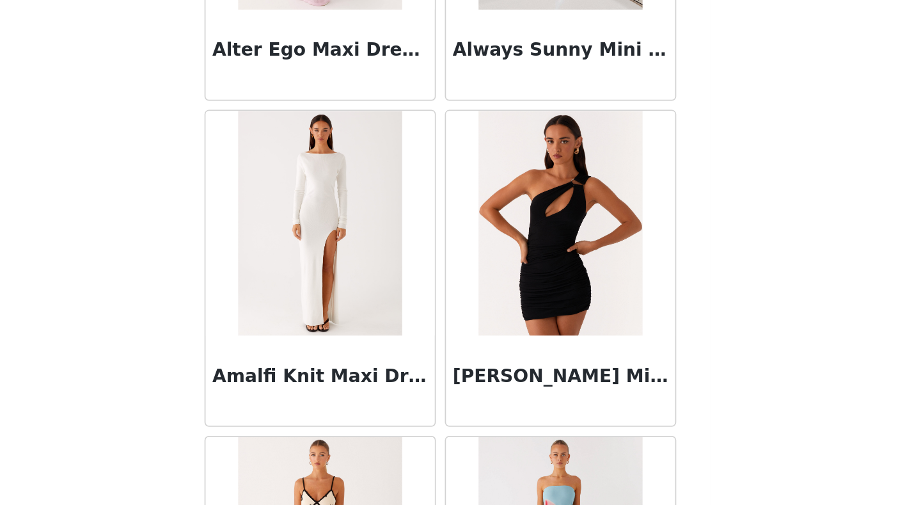
scroll to position [3307, 0]
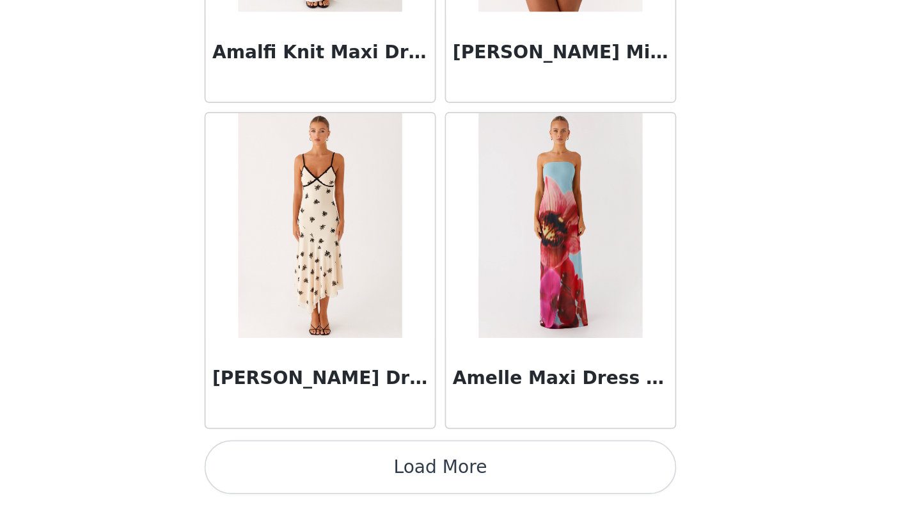
click at [461, 487] on button "Load More" at bounding box center [460, 482] width 269 height 31
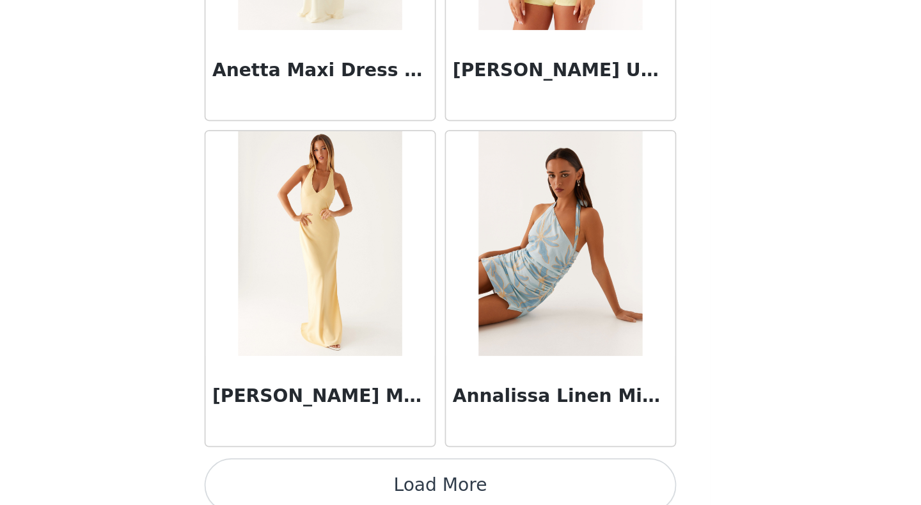
scroll to position [5162, 0]
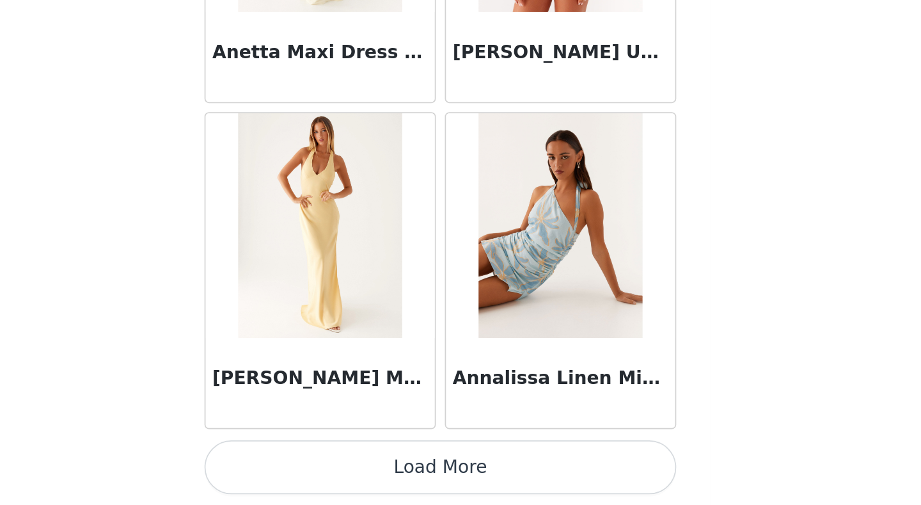
click at [460, 477] on button "Load More" at bounding box center [460, 482] width 269 height 31
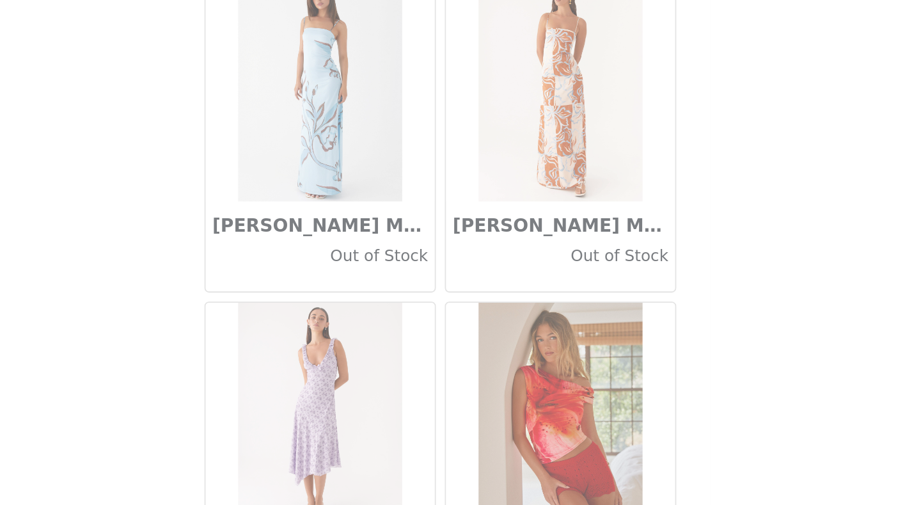
scroll to position [7016, 0]
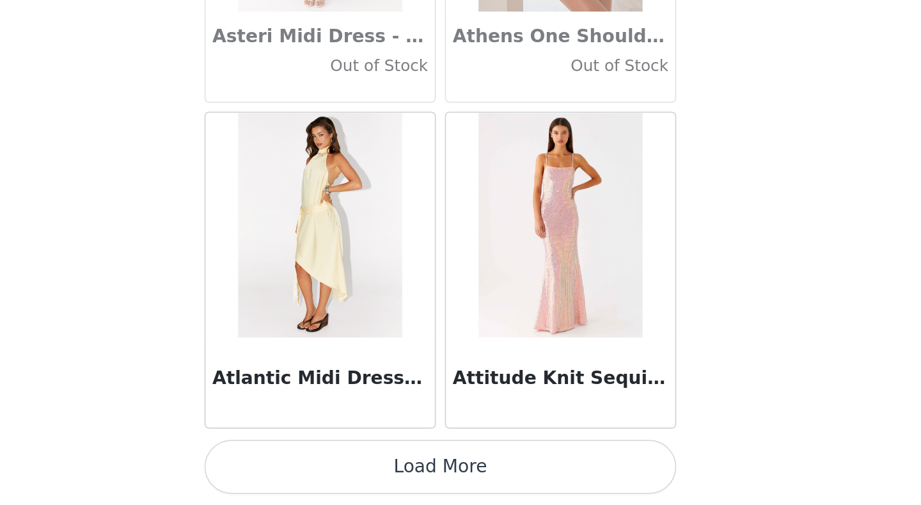
click at [460, 482] on button "Load More" at bounding box center [460, 482] width 269 height 31
